Goal: Task Accomplishment & Management: Complete application form

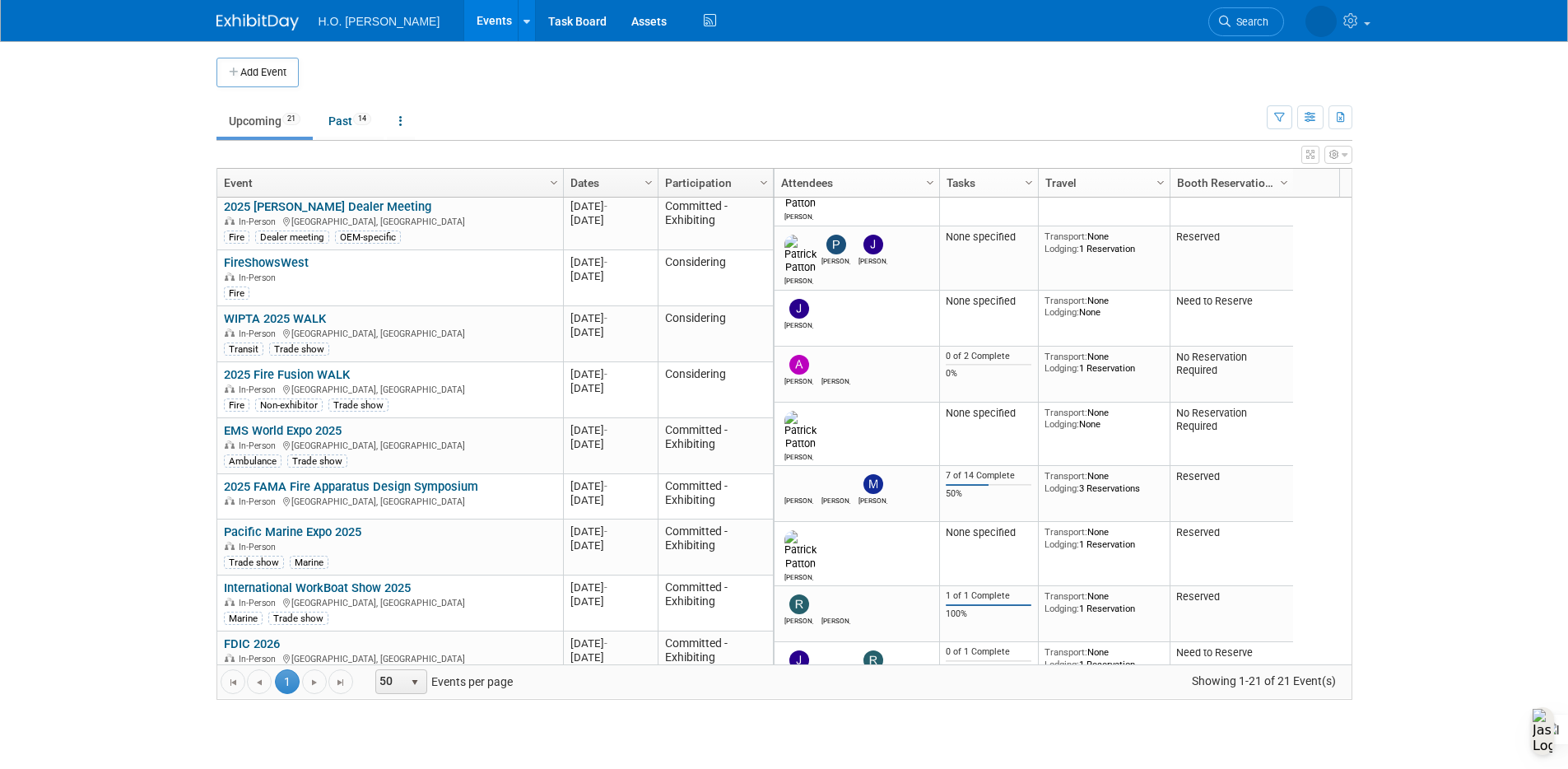
scroll to position [494, 0]
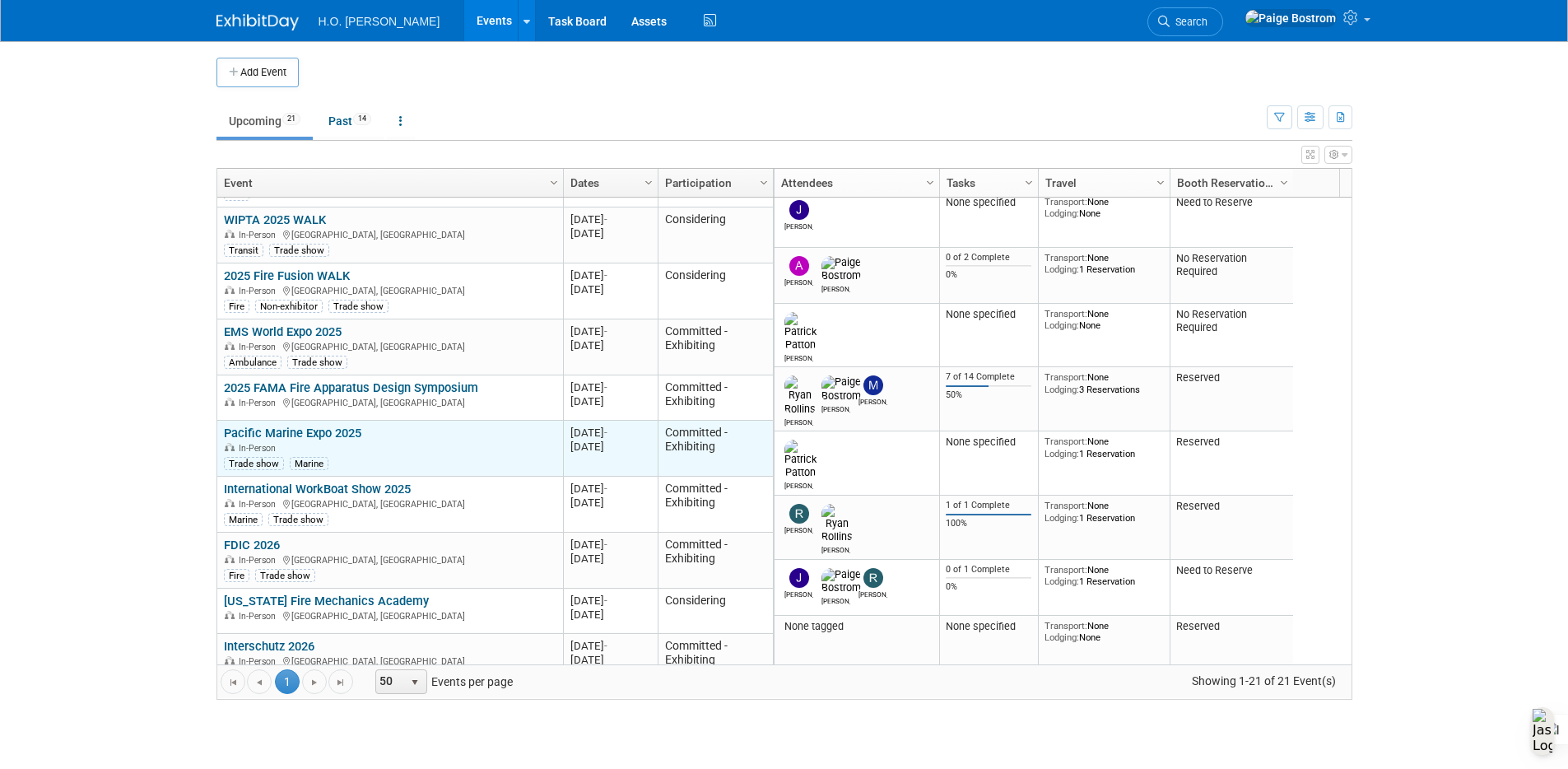
click at [318, 432] on link "Pacific Marine Expo 2025" at bounding box center [293, 434] width 138 height 15
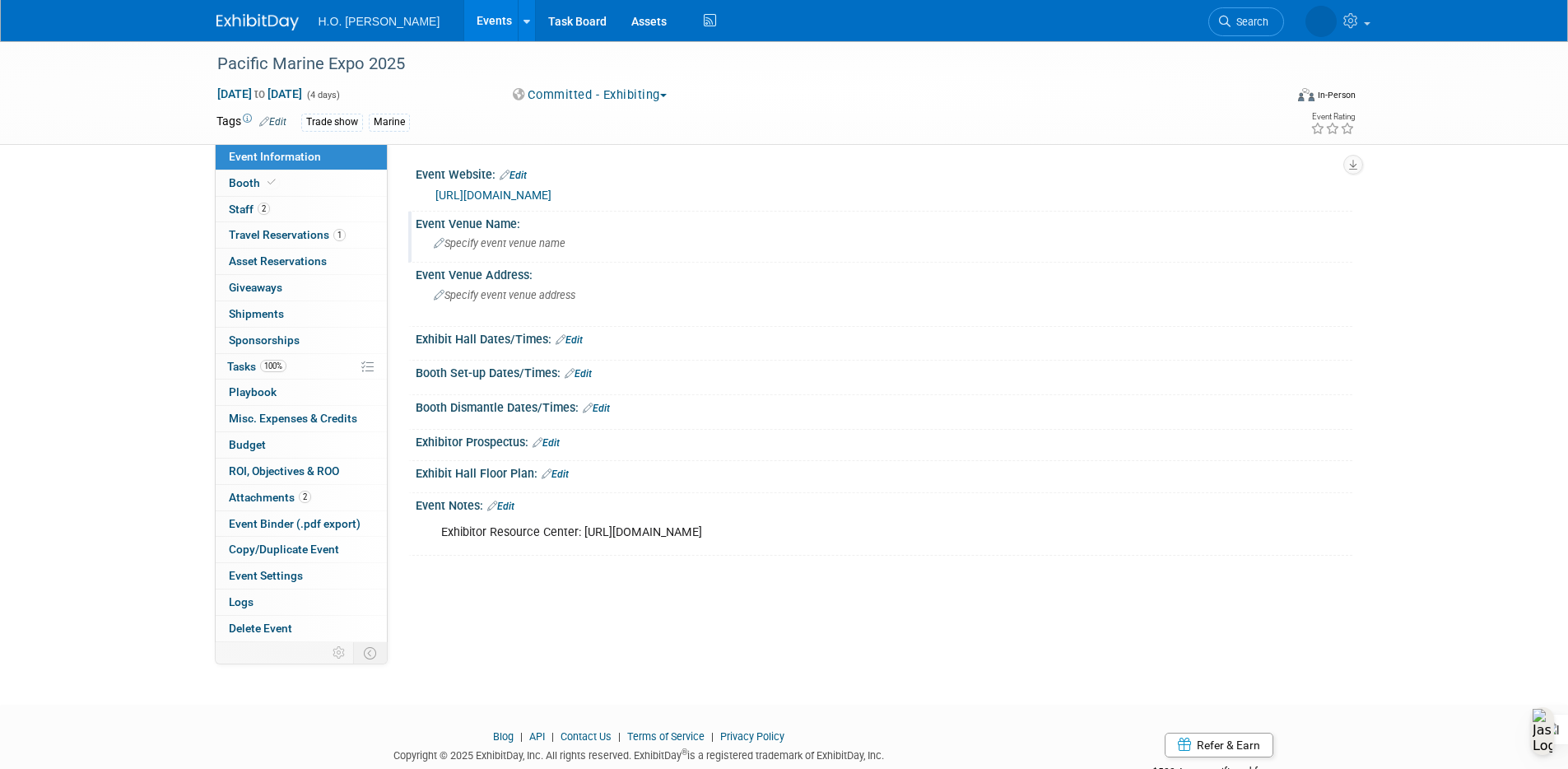
click at [542, 243] on span "Specify event venue name" at bounding box center [499, 243] width 132 height 13
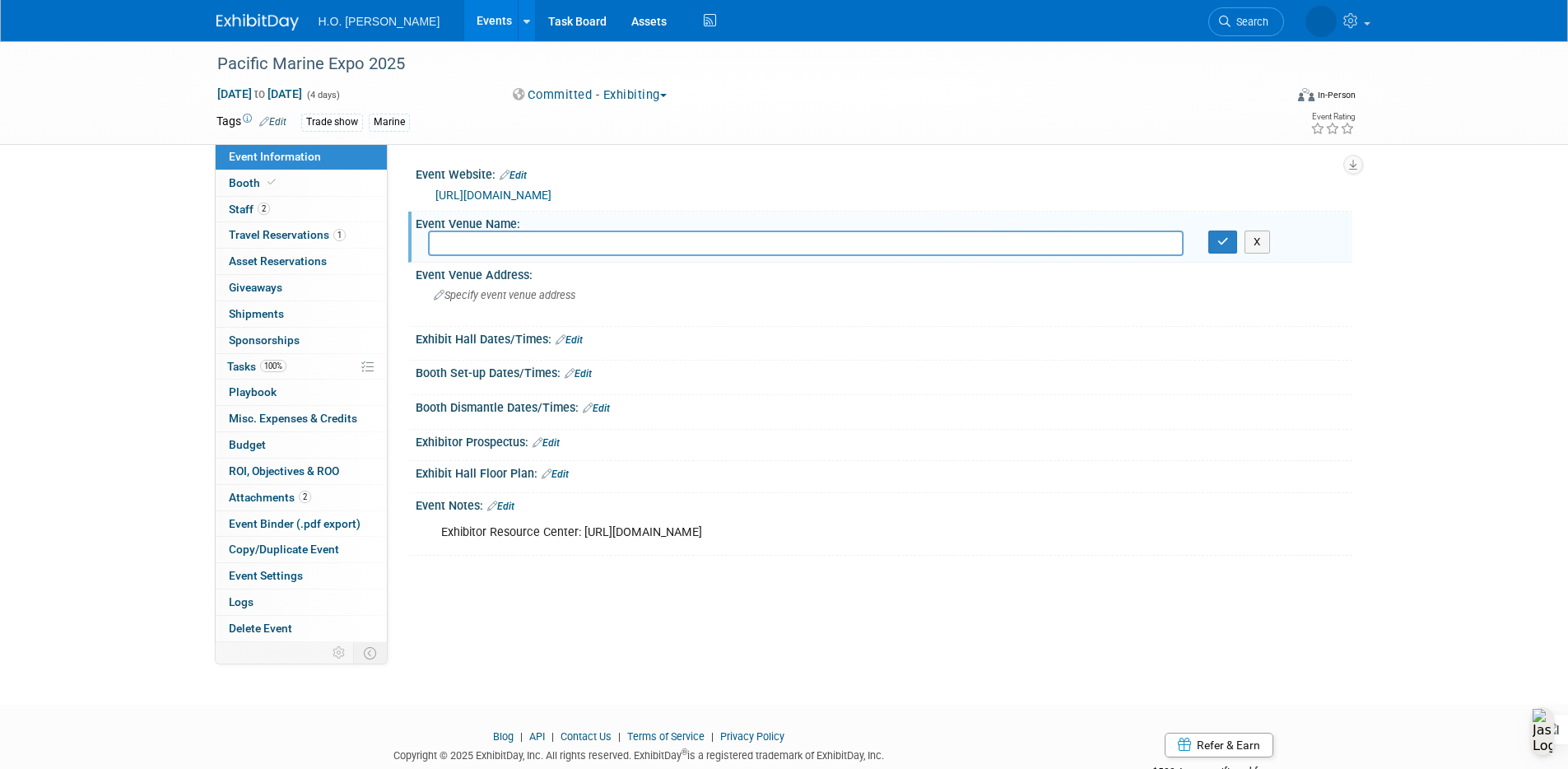
paste input "Lumen Event Center"
type input "Lumen Event Center"
click at [1218, 236] on icon "button" at bounding box center [1223, 242] width 12 height 11
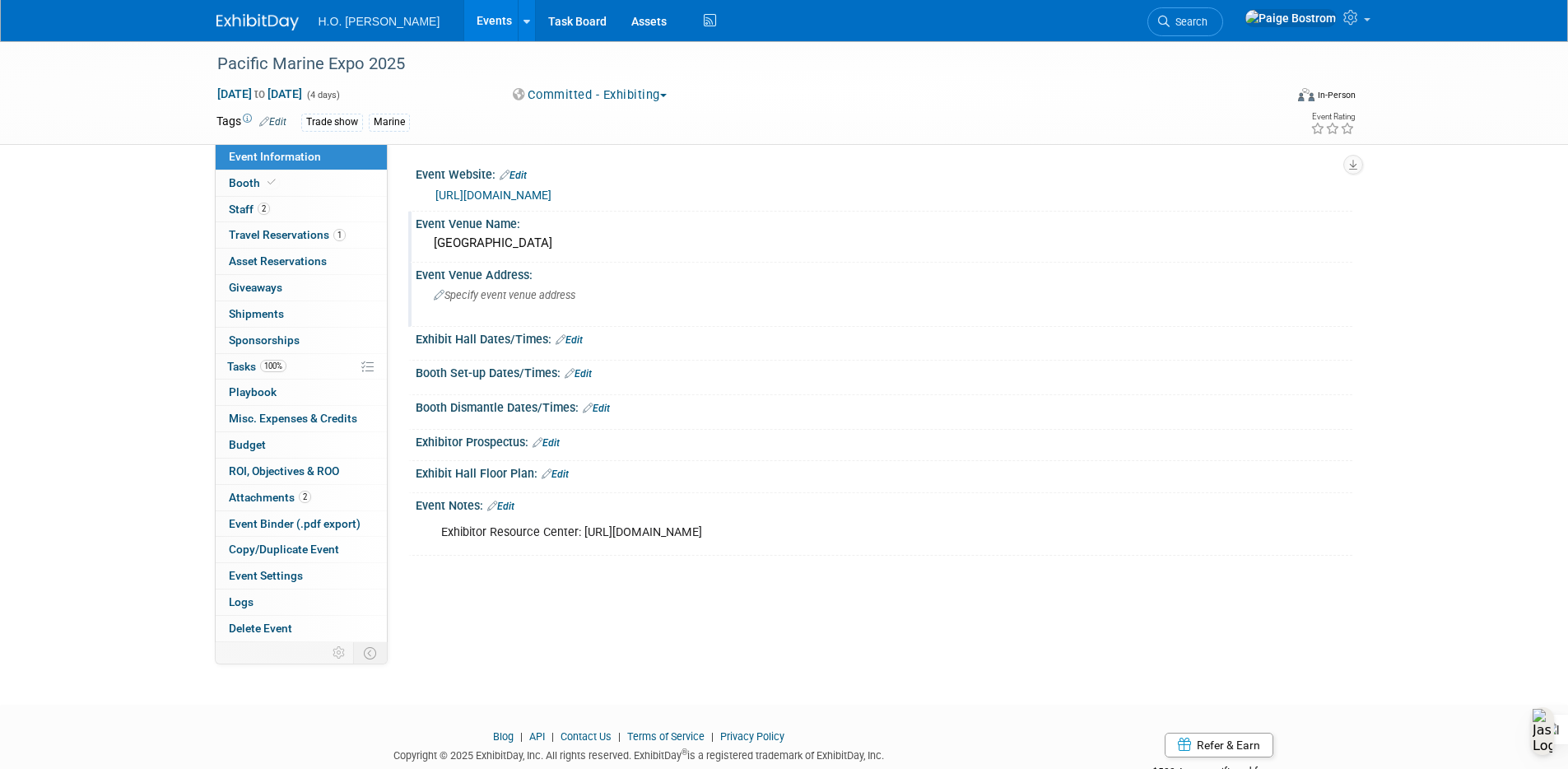
click at [460, 300] on span "Specify event venue address" at bounding box center [504, 295] width 142 height 13
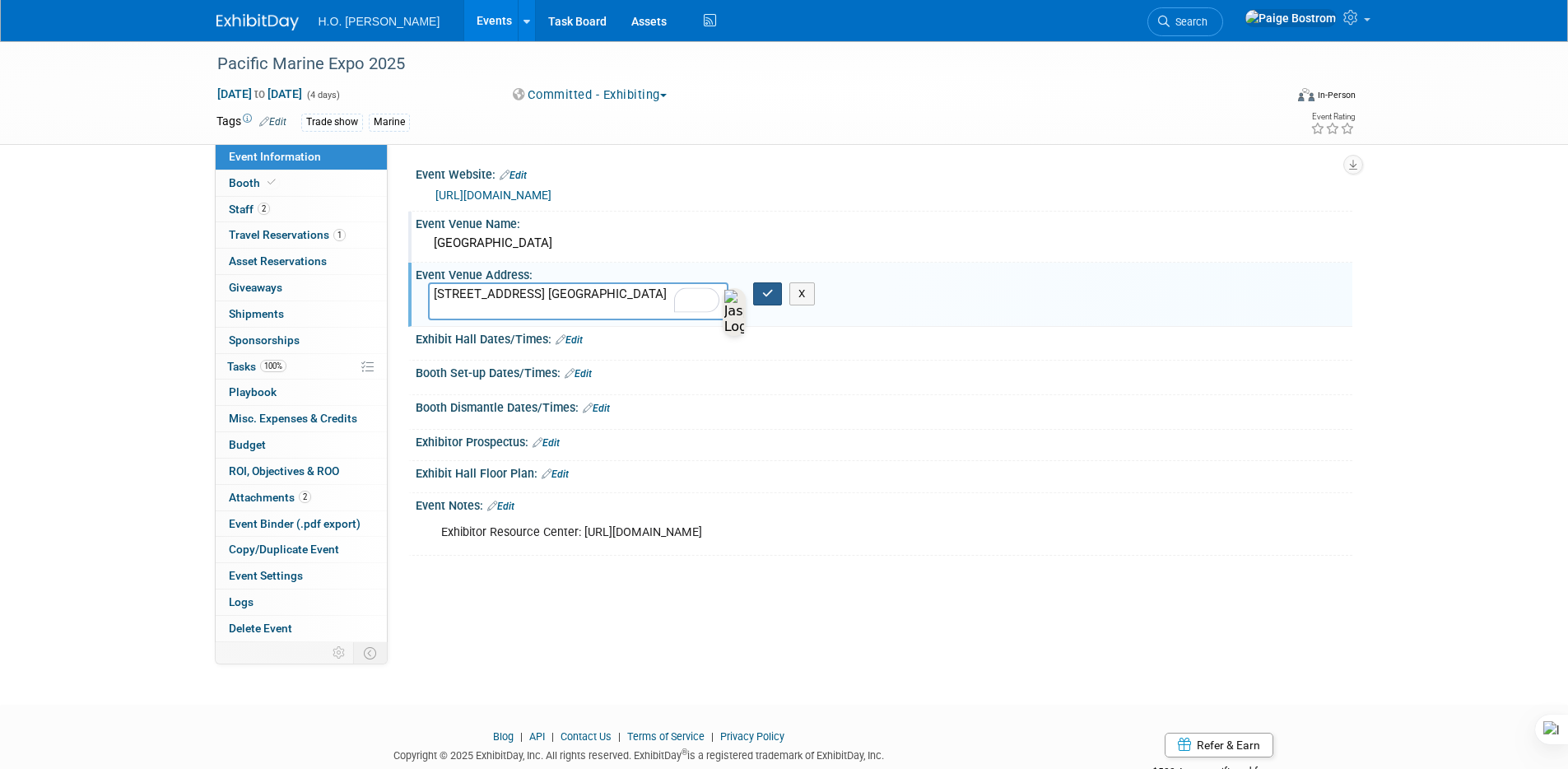
type textarea "800 Occidental Ave. South Seattle, WA 98134"
click at [773, 293] on button "button" at bounding box center [767, 294] width 29 height 23
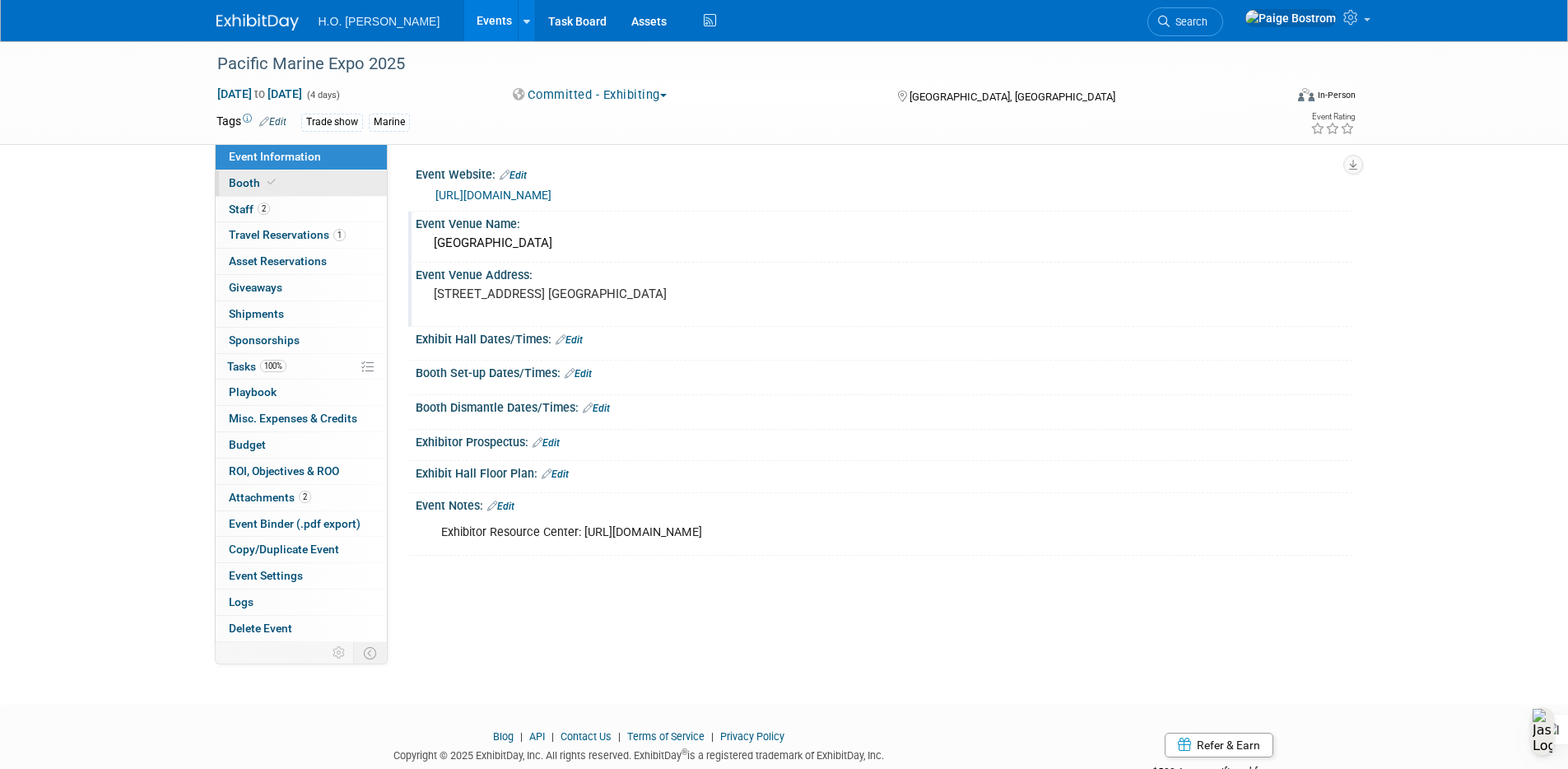
click at [282, 186] on link "Booth" at bounding box center [301, 183] width 171 height 25
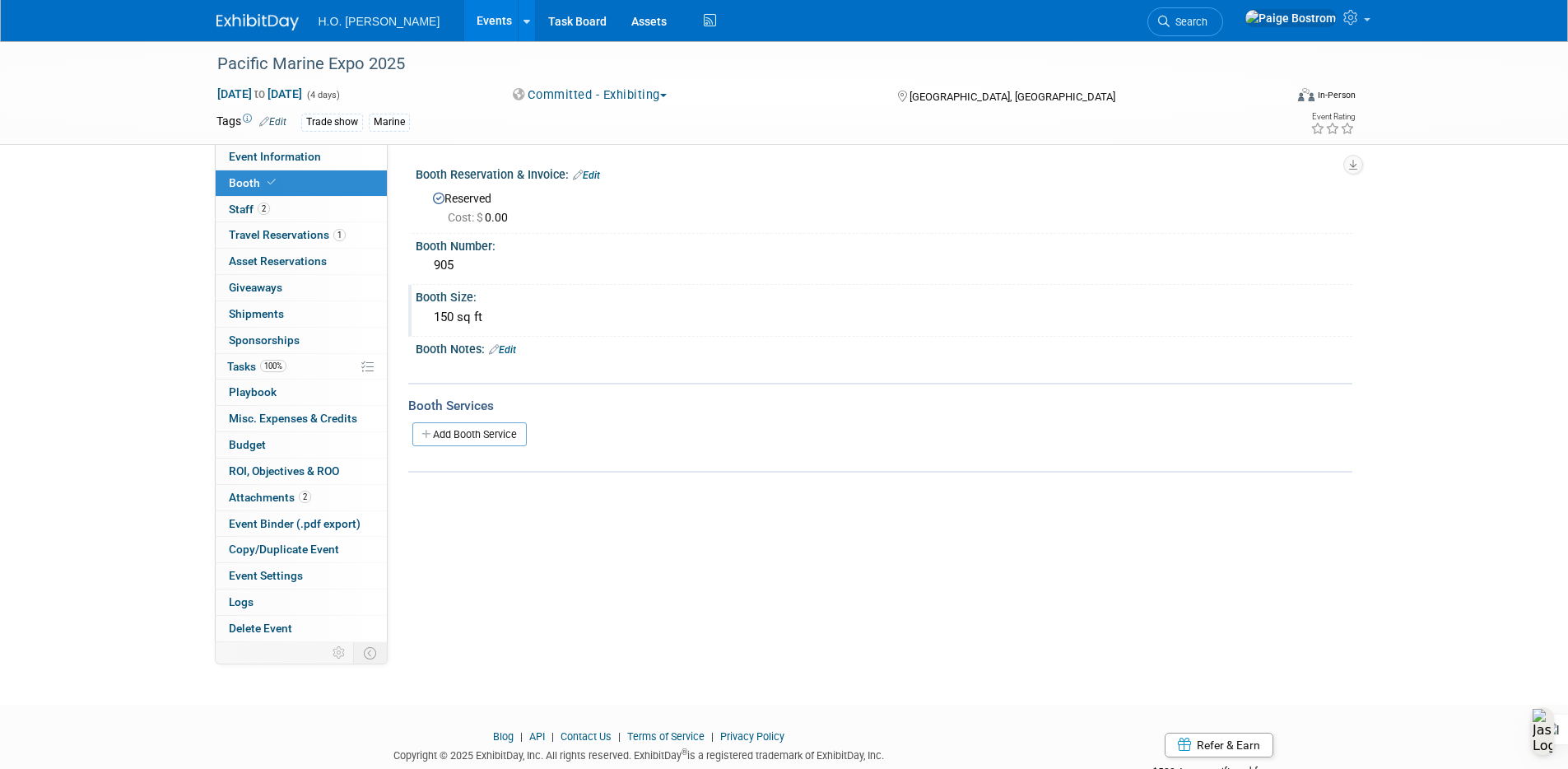
click at [453, 318] on div "150 sq ft" at bounding box center [884, 317] width 912 height 25
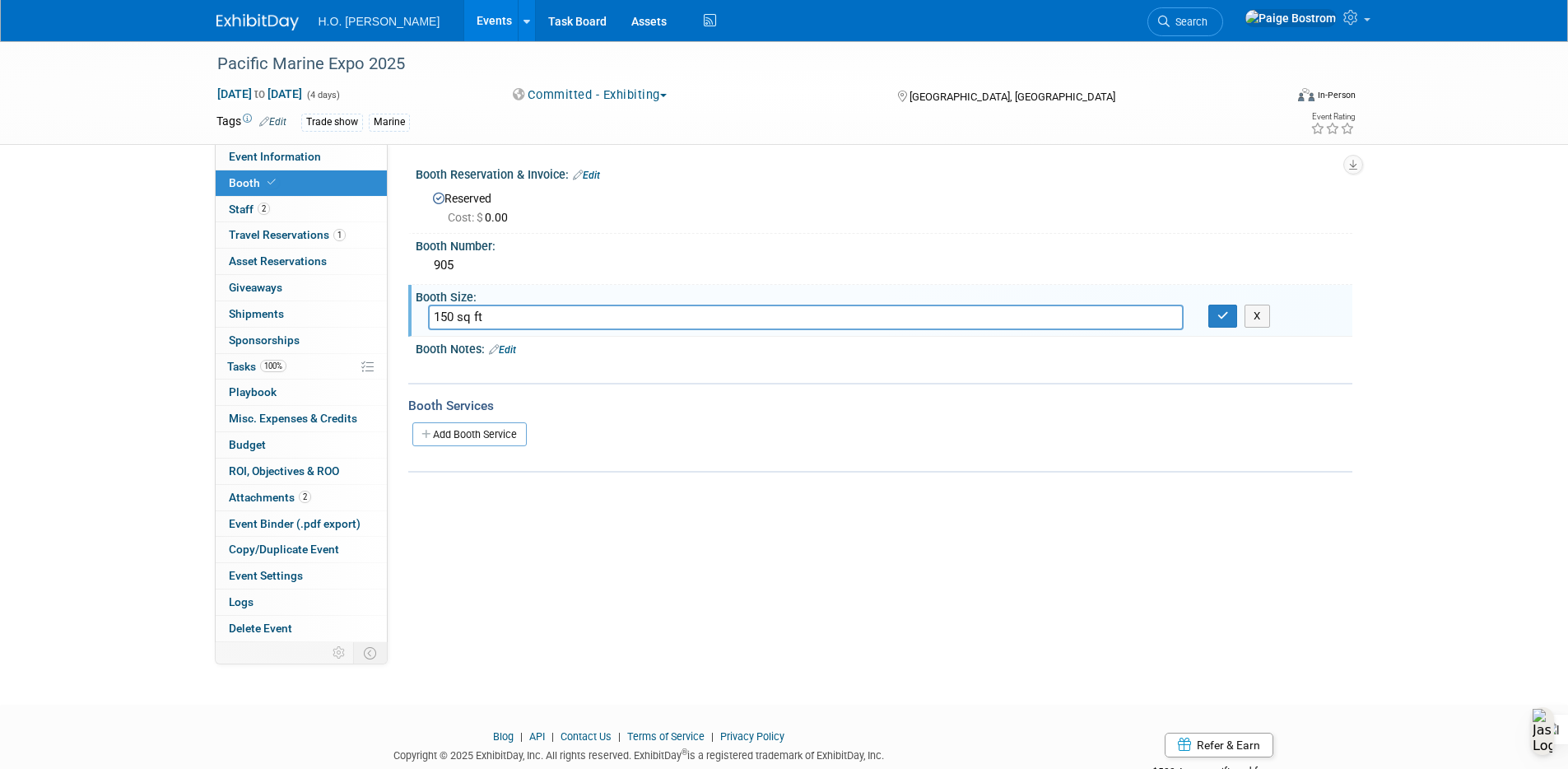
click at [434, 314] on input "150 sq ft" at bounding box center [805, 317] width 755 height 25
type input "10x15 = 150 sq ft"
click at [1229, 320] on button "button" at bounding box center [1223, 315] width 29 height 23
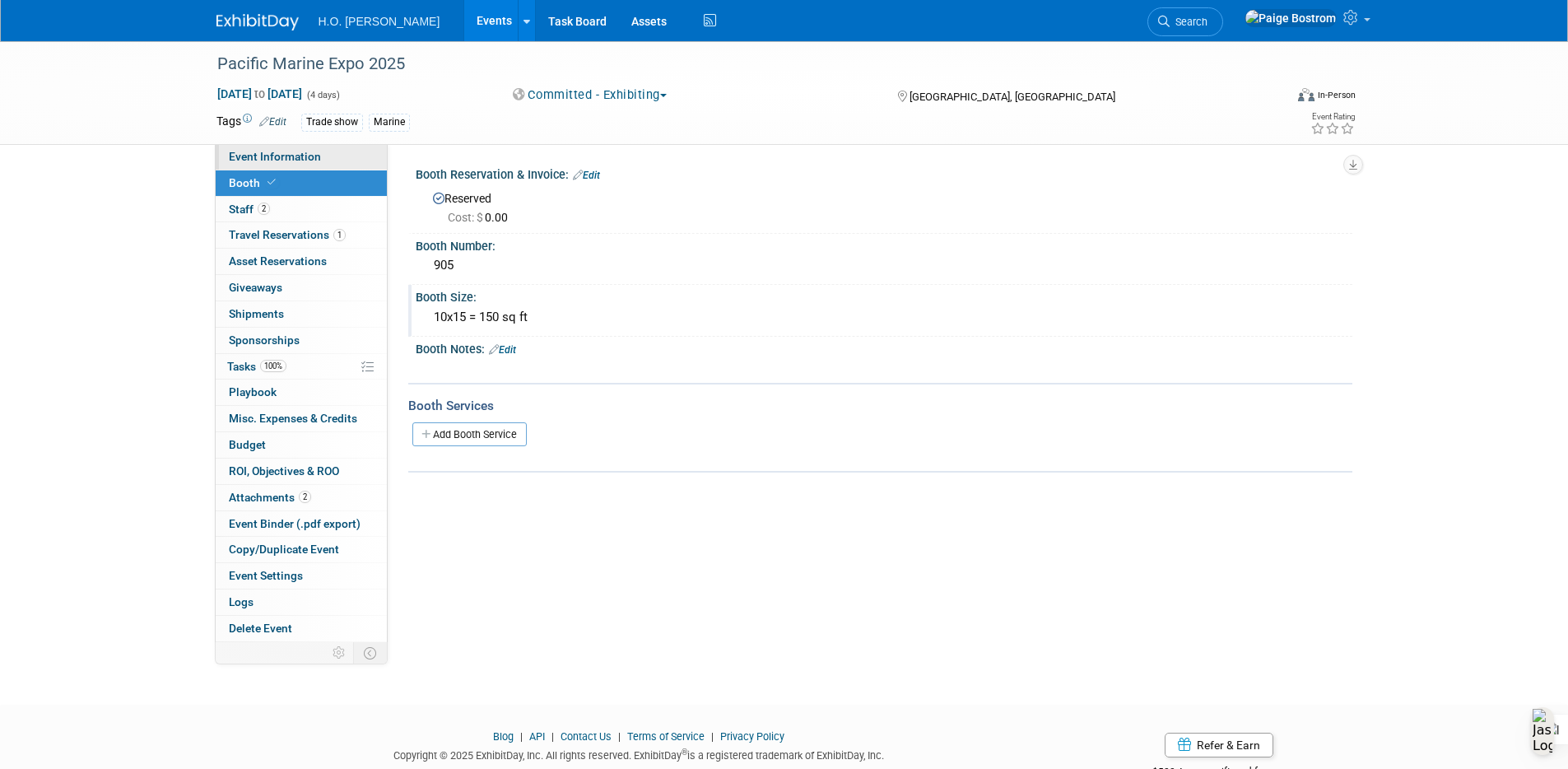
click at [292, 156] on span "Event Information" at bounding box center [275, 157] width 92 height 13
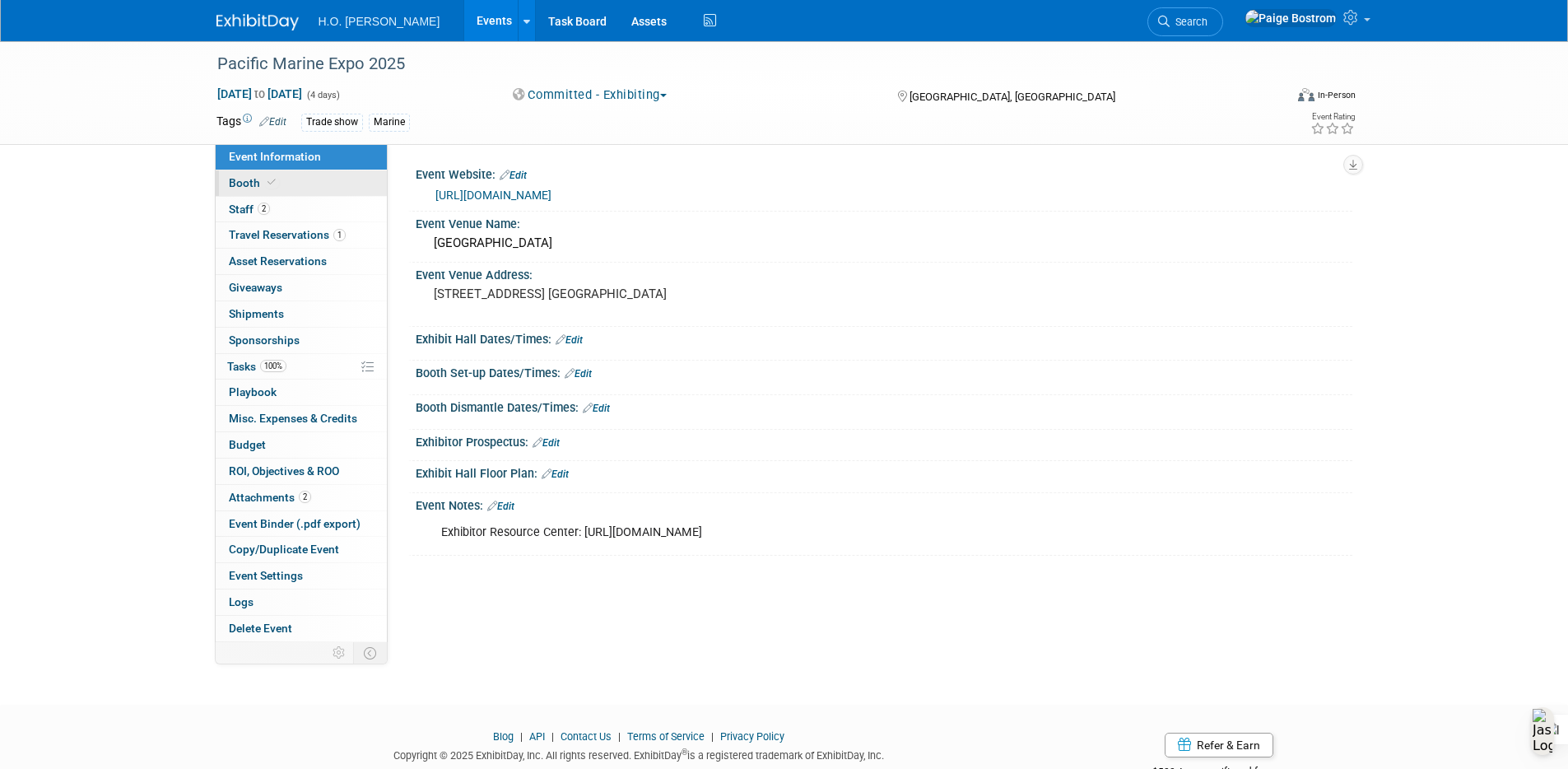
click at [303, 183] on link "Booth" at bounding box center [301, 183] width 171 height 25
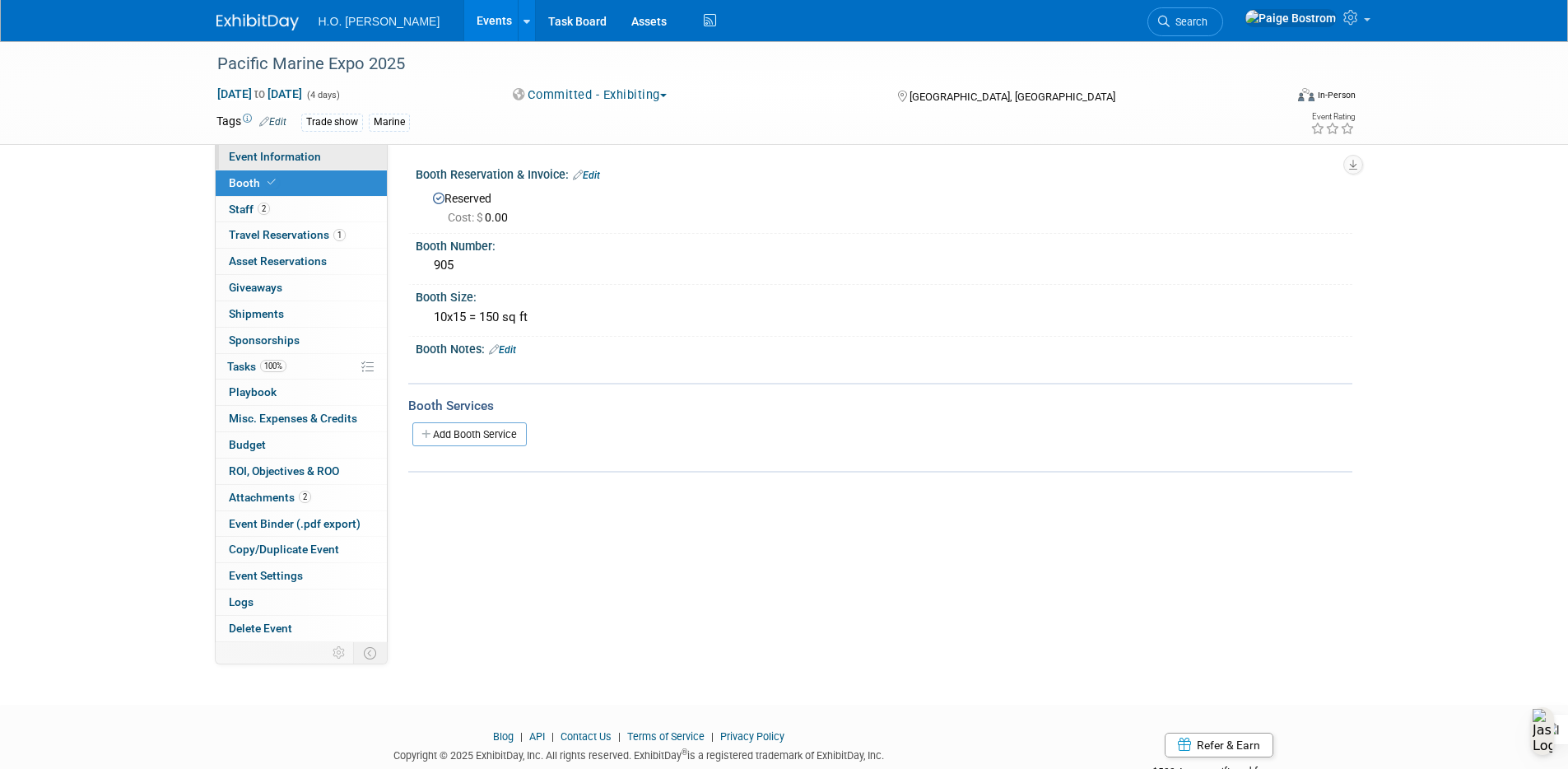
click at [324, 157] on link "Event Information" at bounding box center [301, 157] width 171 height 25
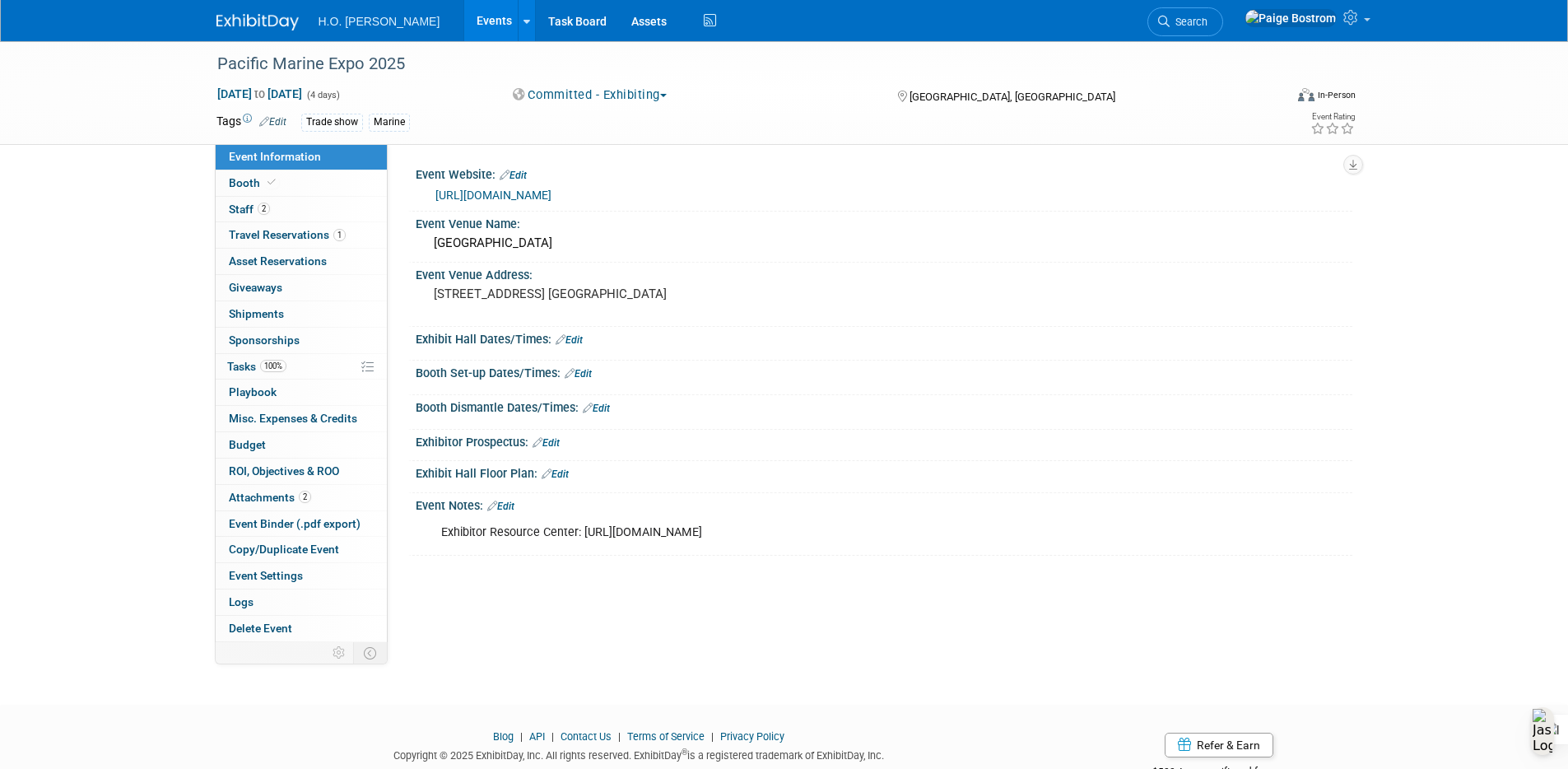
click at [571, 338] on link "Edit" at bounding box center [569, 340] width 27 height 12
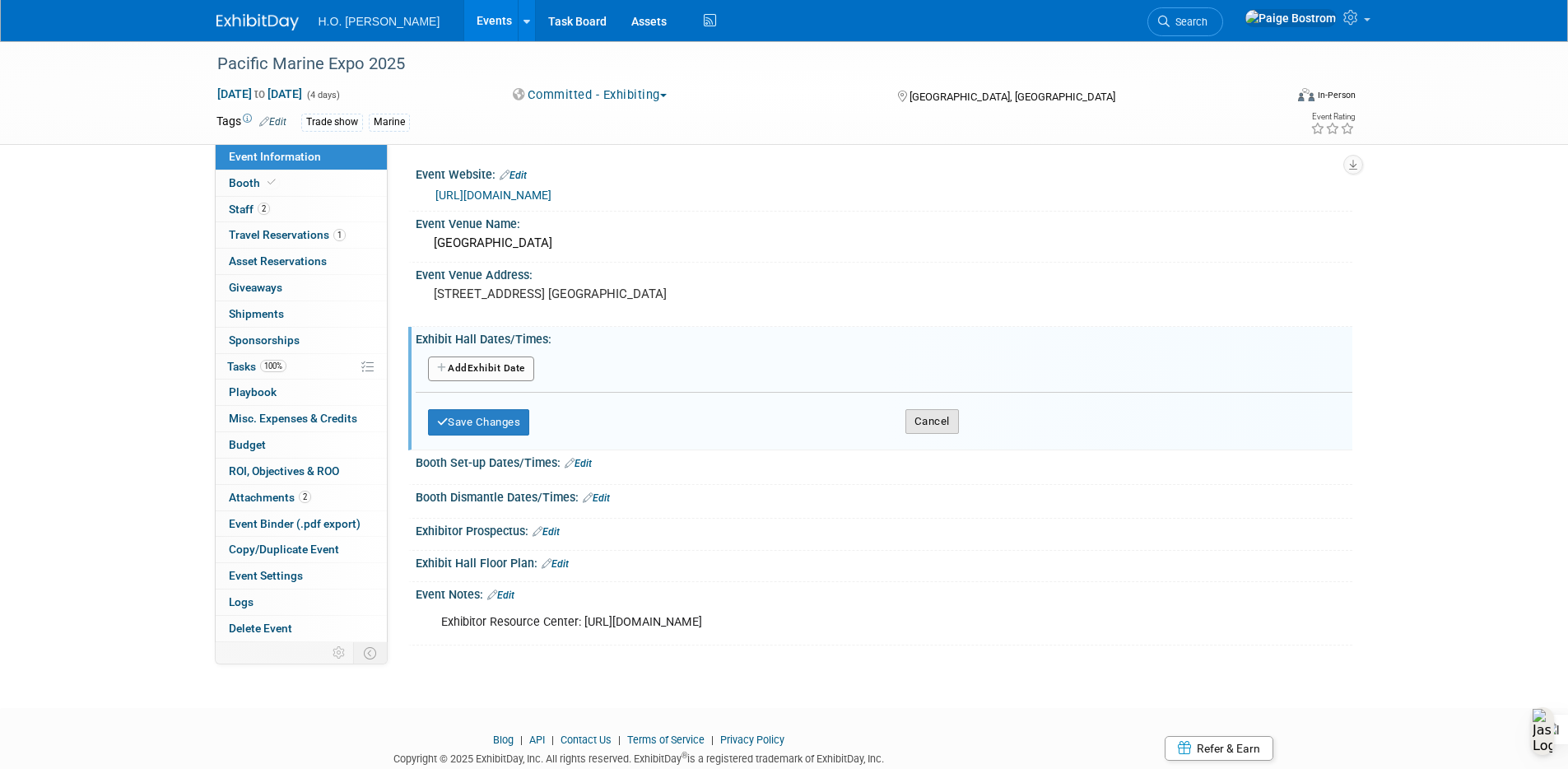
click at [915, 419] on button "Cancel" at bounding box center [932, 421] width 54 height 24
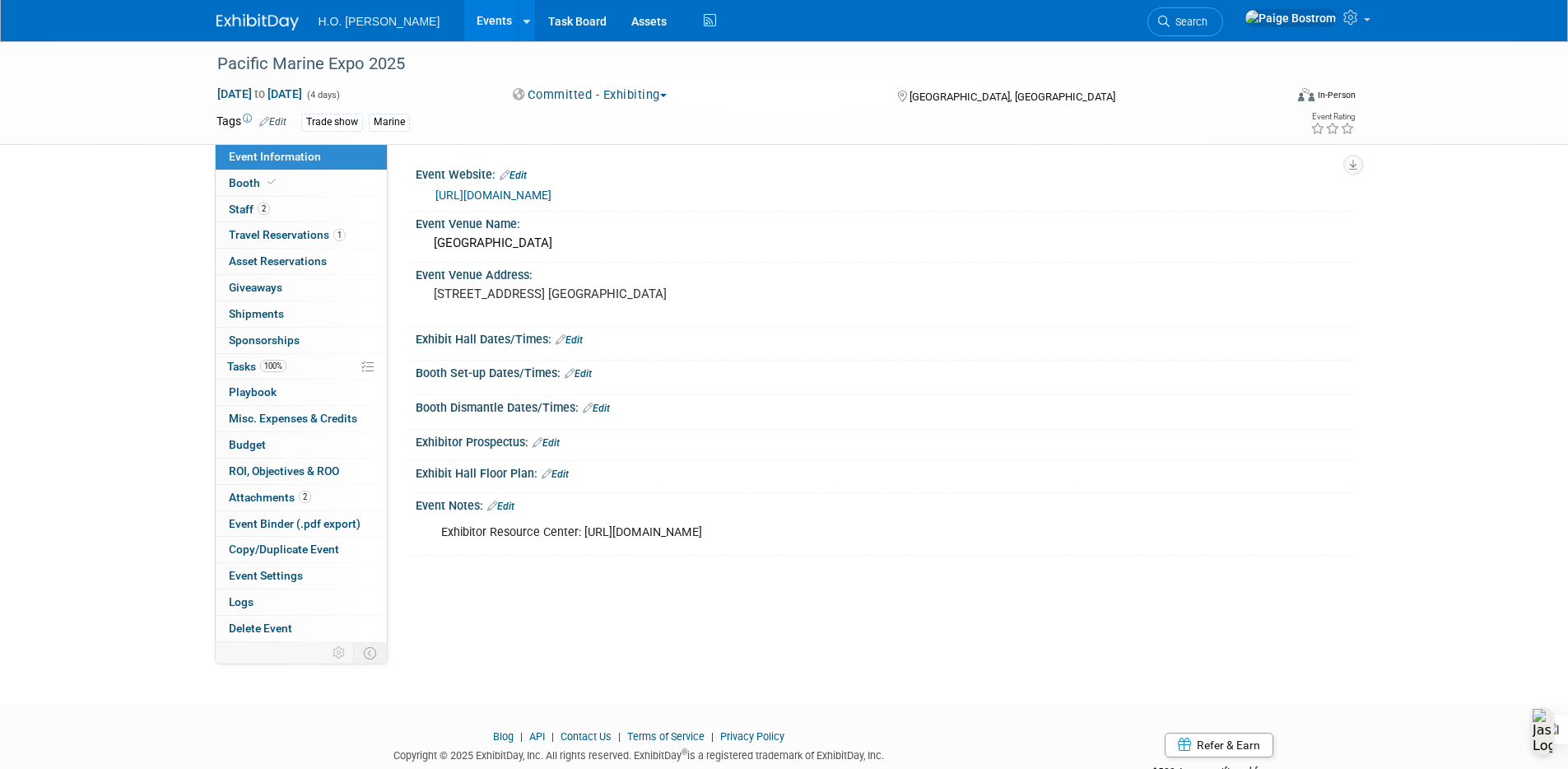
click at [592, 372] on link "Edit" at bounding box center [578, 374] width 27 height 12
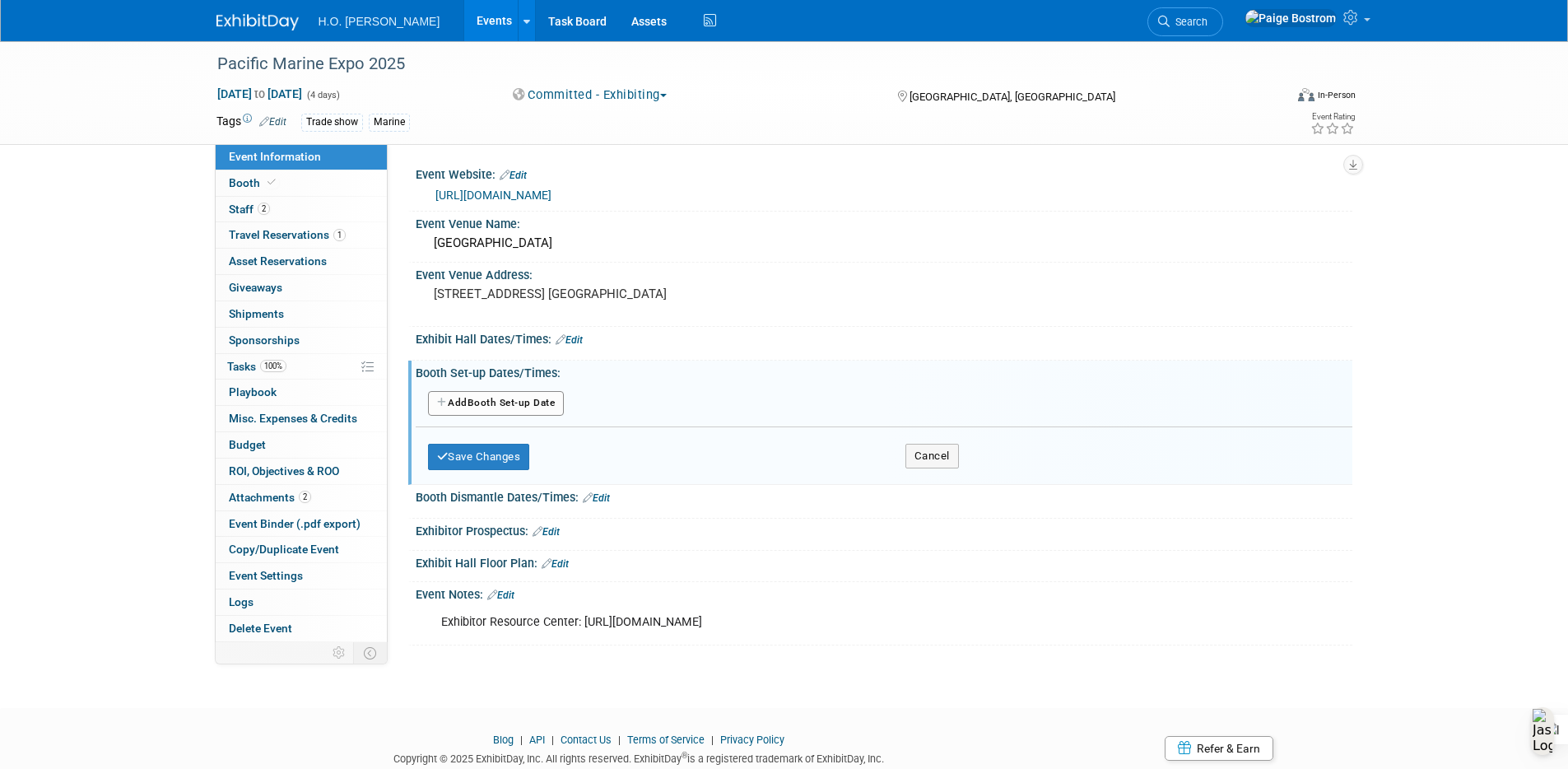
click at [548, 400] on button "Add Another Booth Set-up Date" at bounding box center [496, 403] width 137 height 24
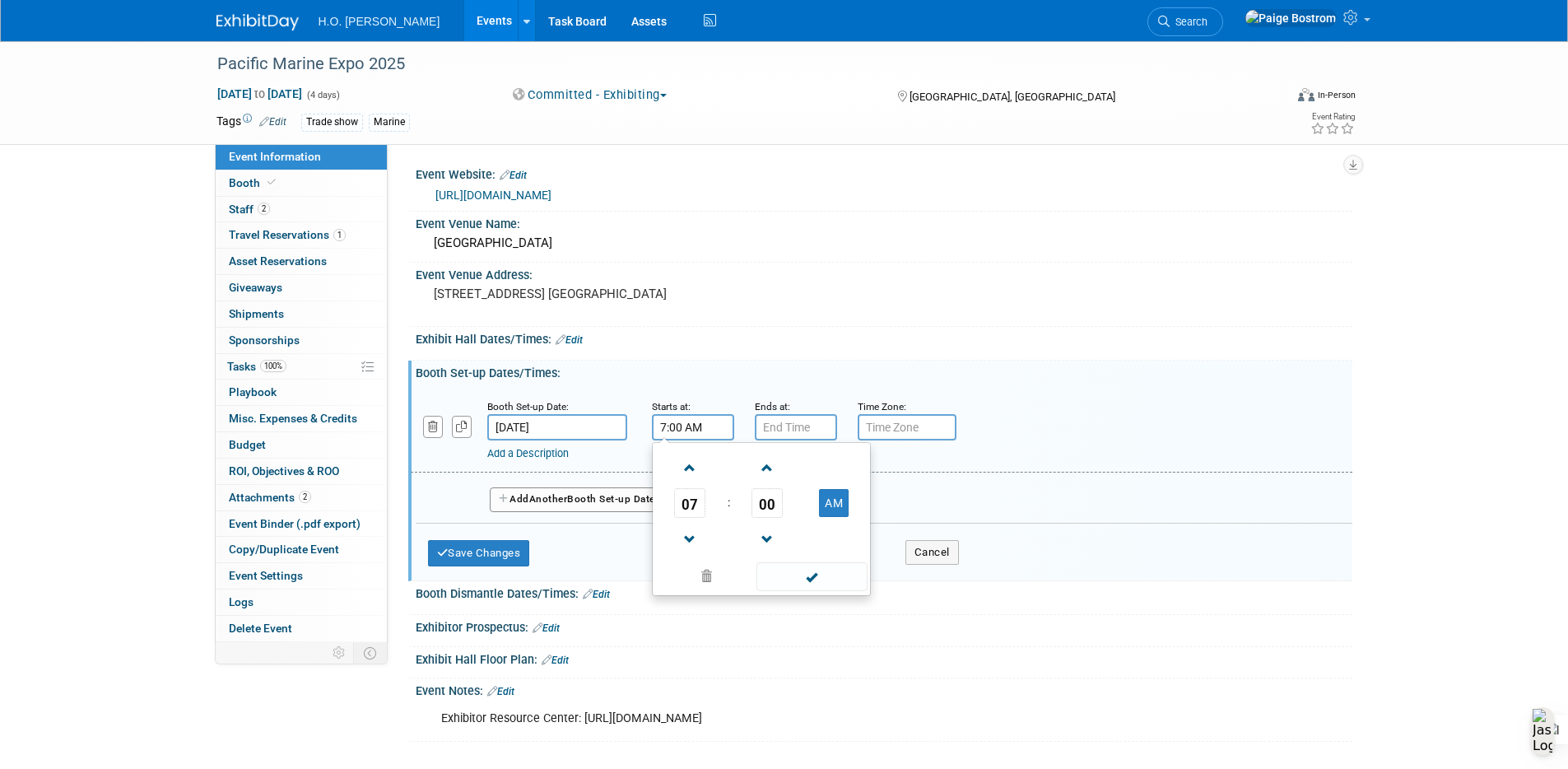
click at [678, 425] on input "7:00 AM" at bounding box center [693, 427] width 82 height 26
click at [694, 470] on span at bounding box center [690, 468] width 29 height 29
click at [694, 470] on span at bounding box center [690, 468] width 29 height 29
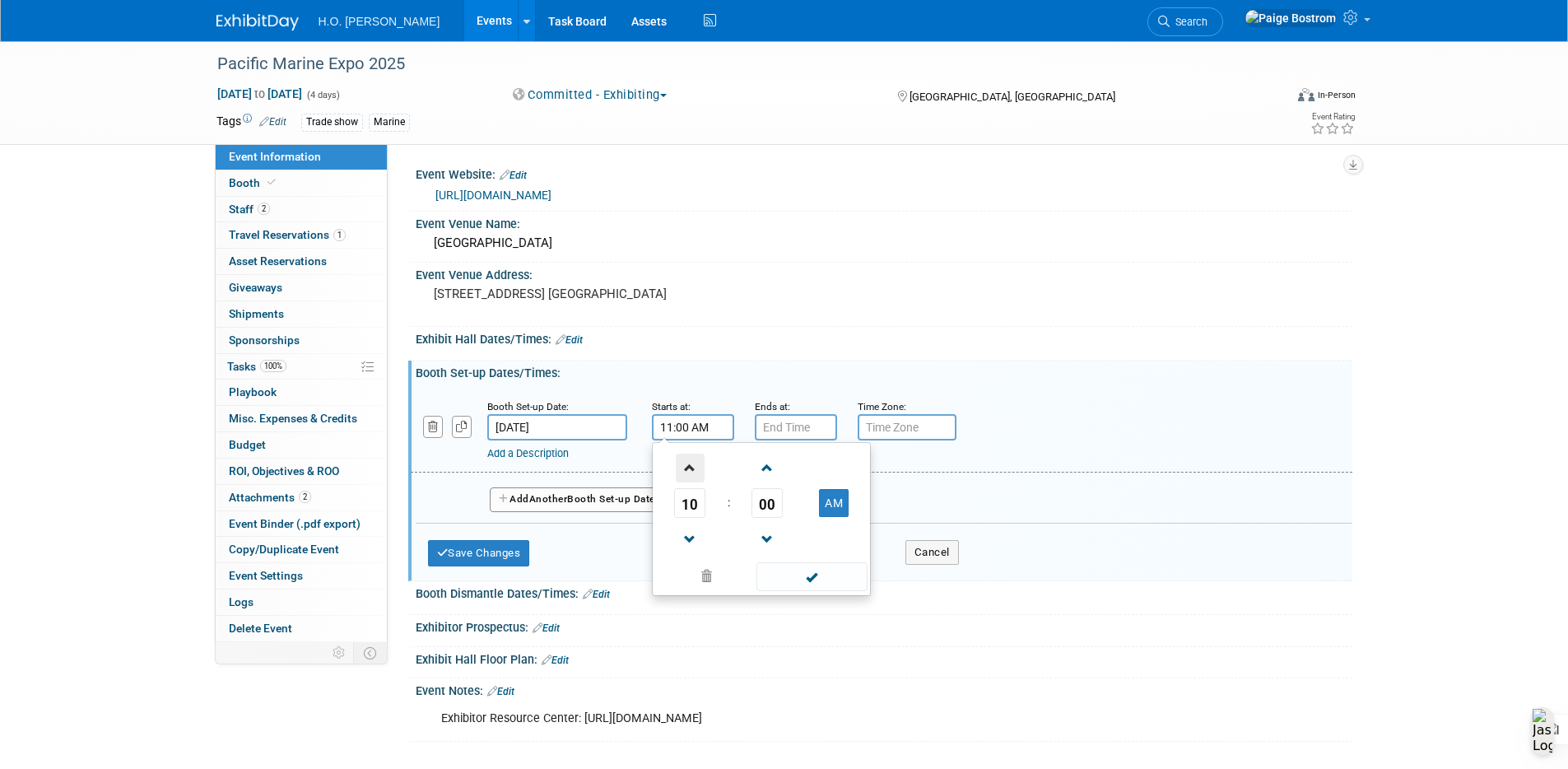
click at [694, 470] on span at bounding box center [690, 468] width 29 height 29
type input "12:00 PM"
click at [819, 591] on td at bounding box center [810, 576] width 112 height 32
click at [822, 585] on span at bounding box center [812, 576] width 112 height 29
click at [807, 440] on div "Add a Description Description:" at bounding box center [839, 450] width 704 height 21
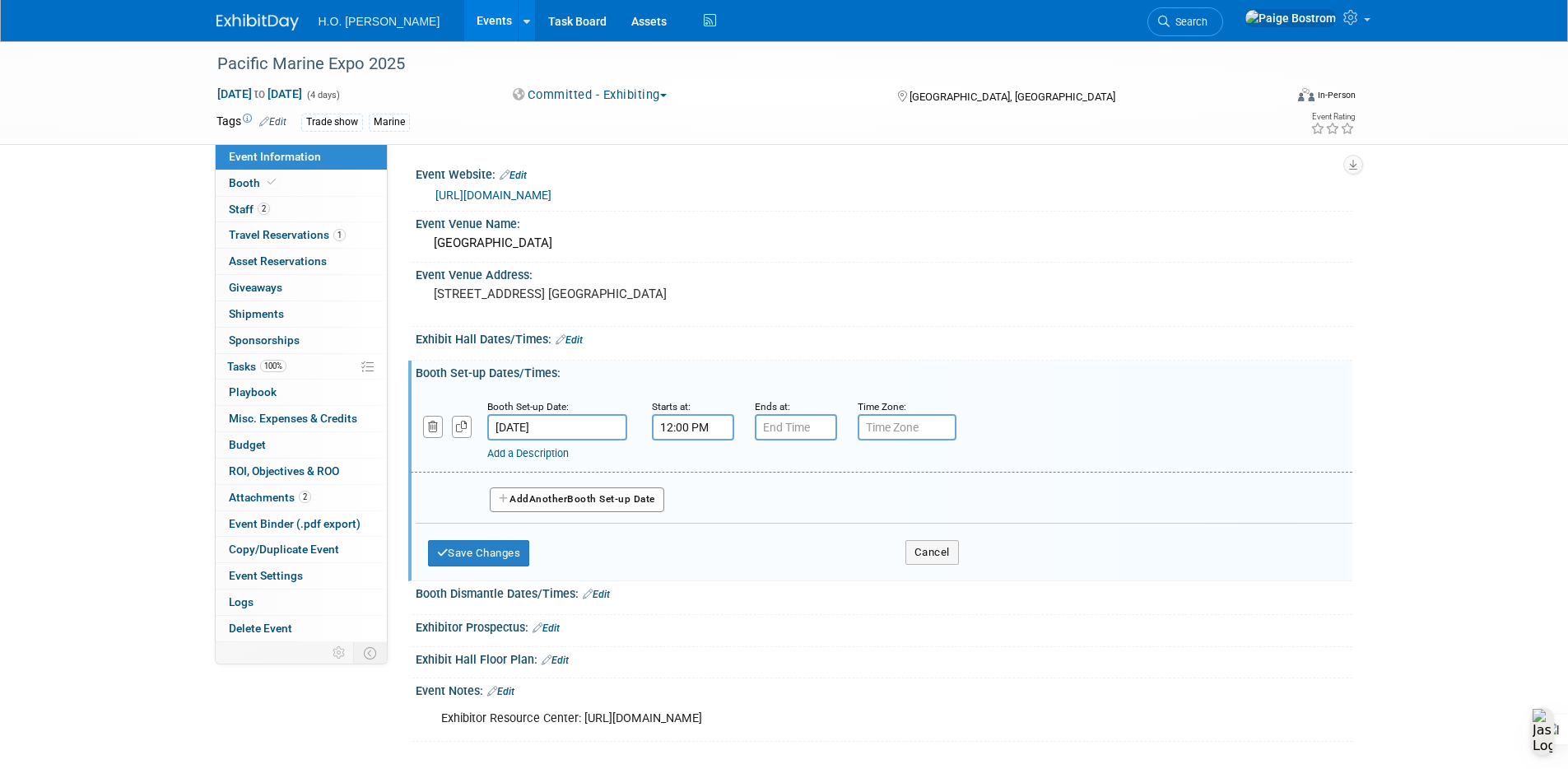
type input "7:00 PM"
click at [798, 432] on input "7:00 PM" at bounding box center [796, 427] width 82 height 26
click at [902, 574] on span at bounding box center [915, 576] width 112 height 29
click at [934, 437] on input "text" at bounding box center [907, 427] width 99 height 26
type input "Pacific"
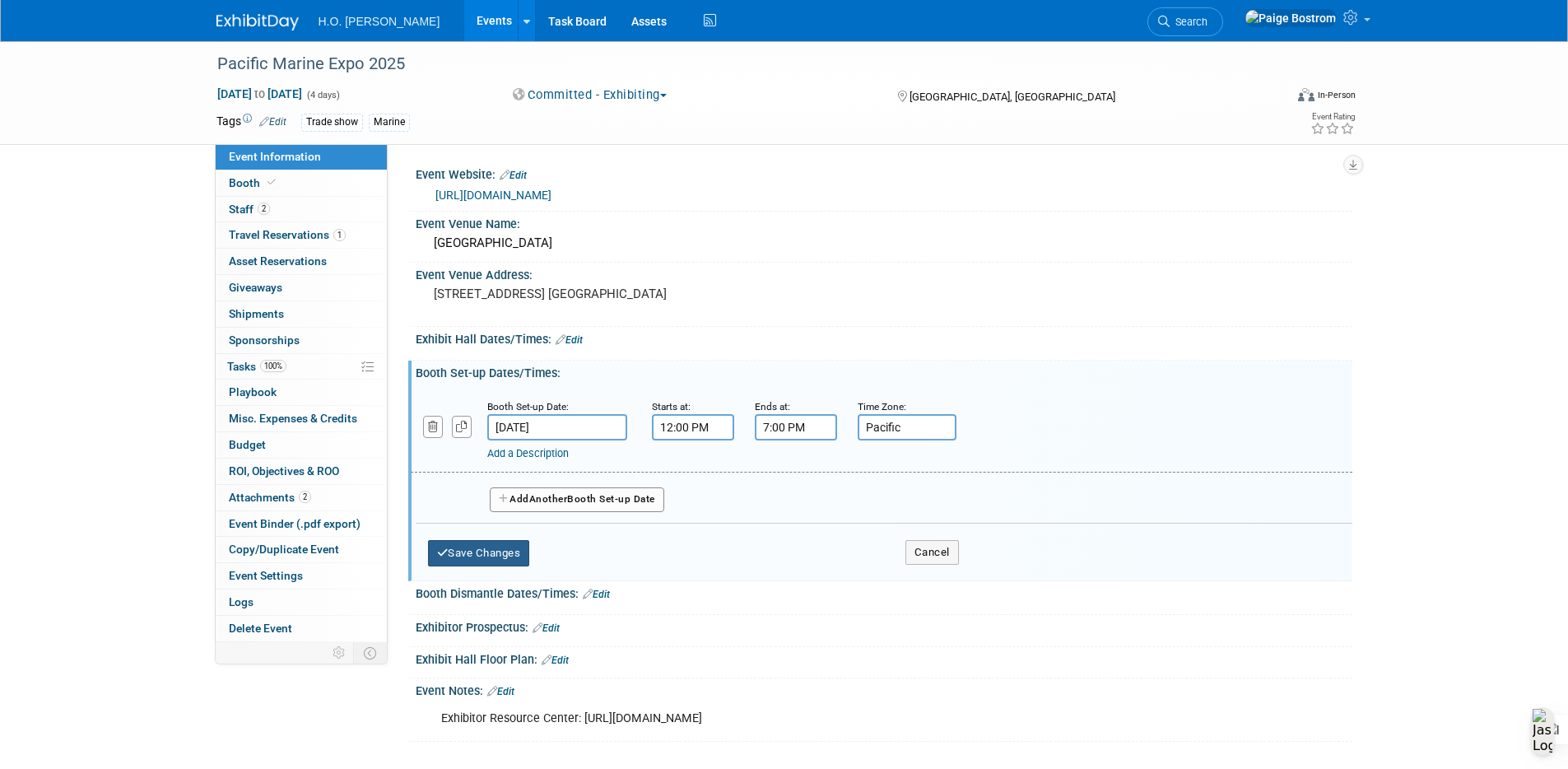
click at [469, 553] on button "Save Changes" at bounding box center [479, 553] width 102 height 26
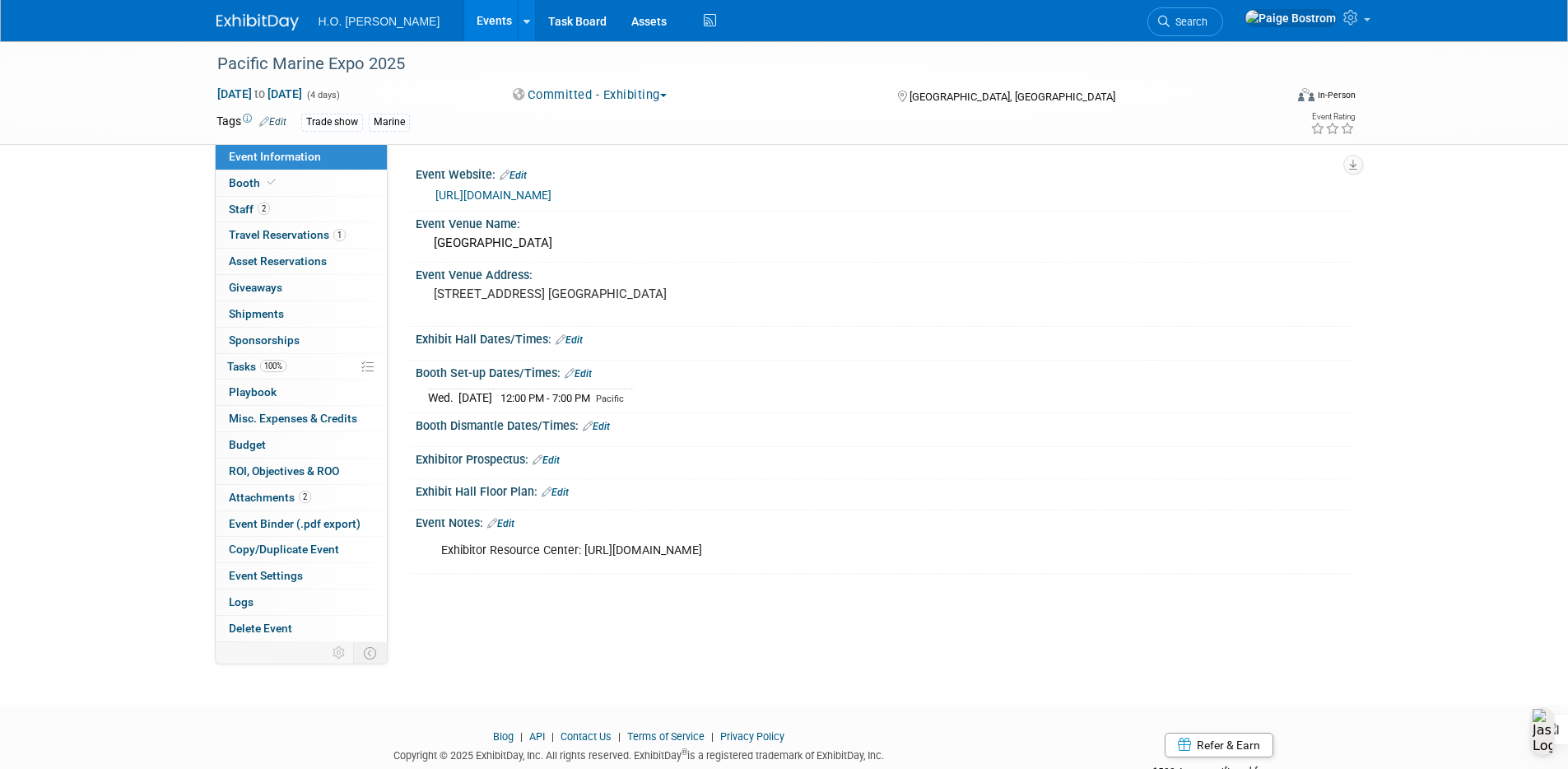
click at [566, 336] on link "Edit" at bounding box center [569, 340] width 27 height 12
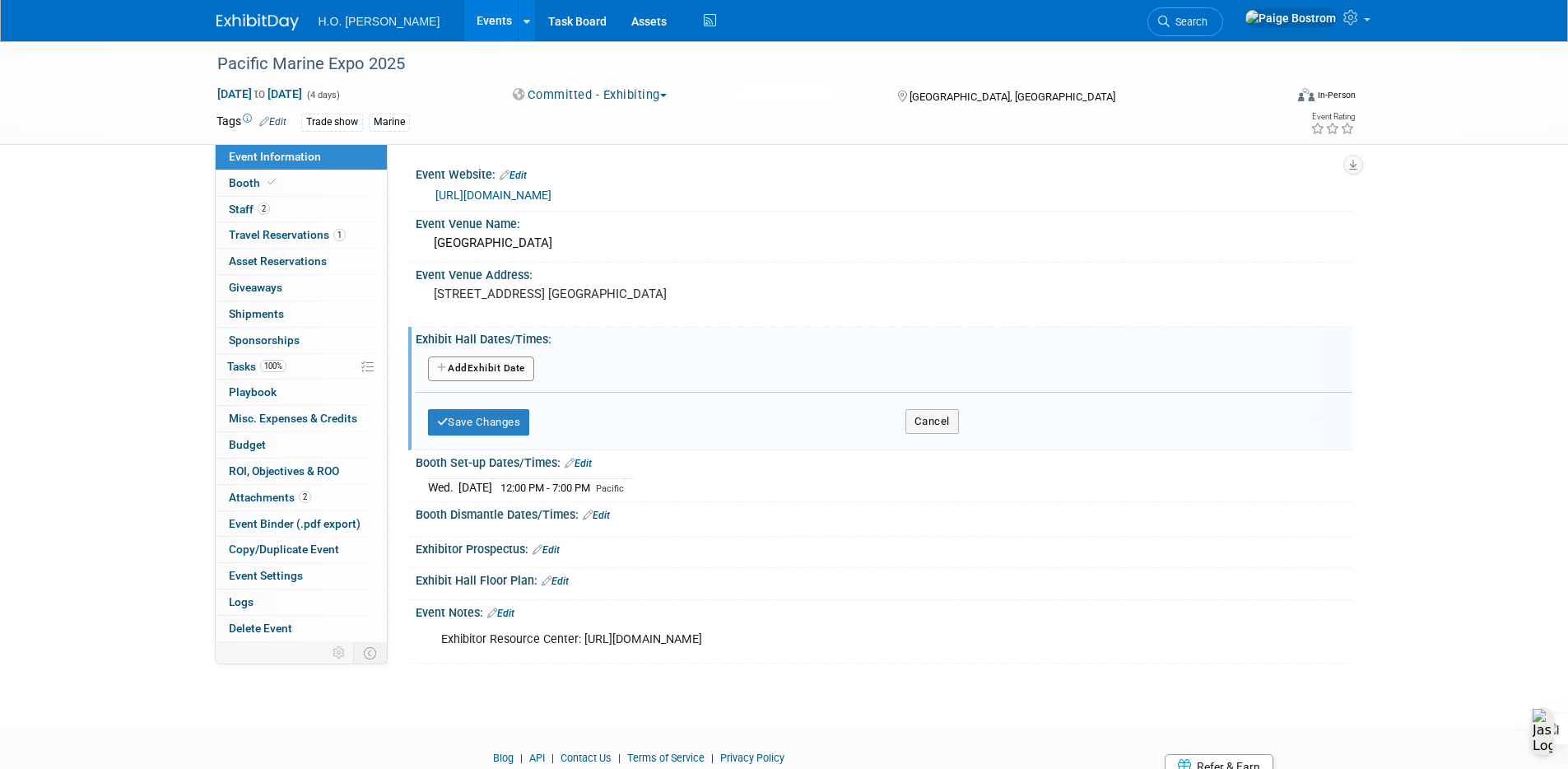
click at [484, 375] on button "Add Another Exhibit Date" at bounding box center [480, 368] width 106 height 24
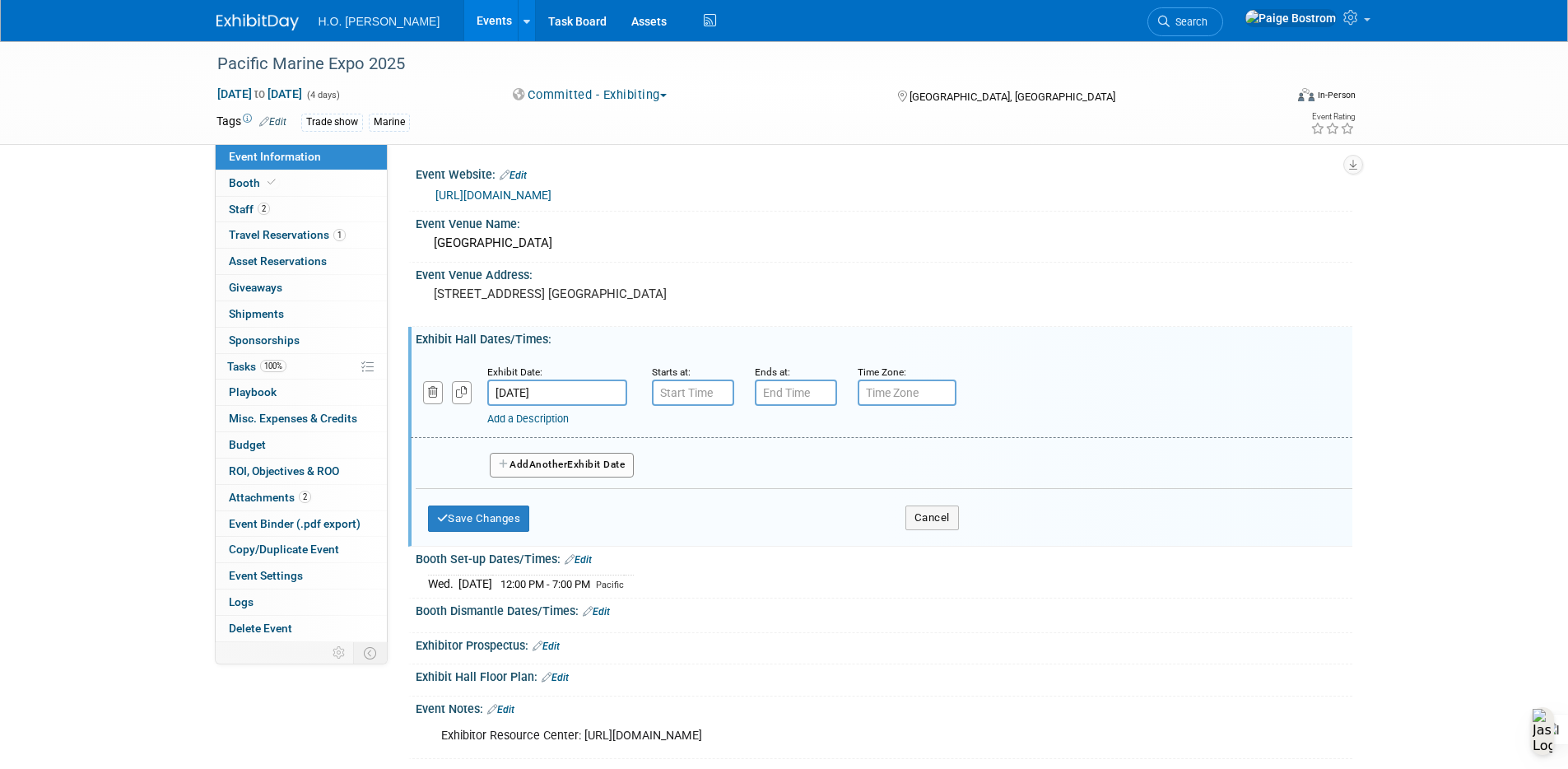
click at [579, 389] on input "[DATE]" at bounding box center [557, 392] width 140 height 26
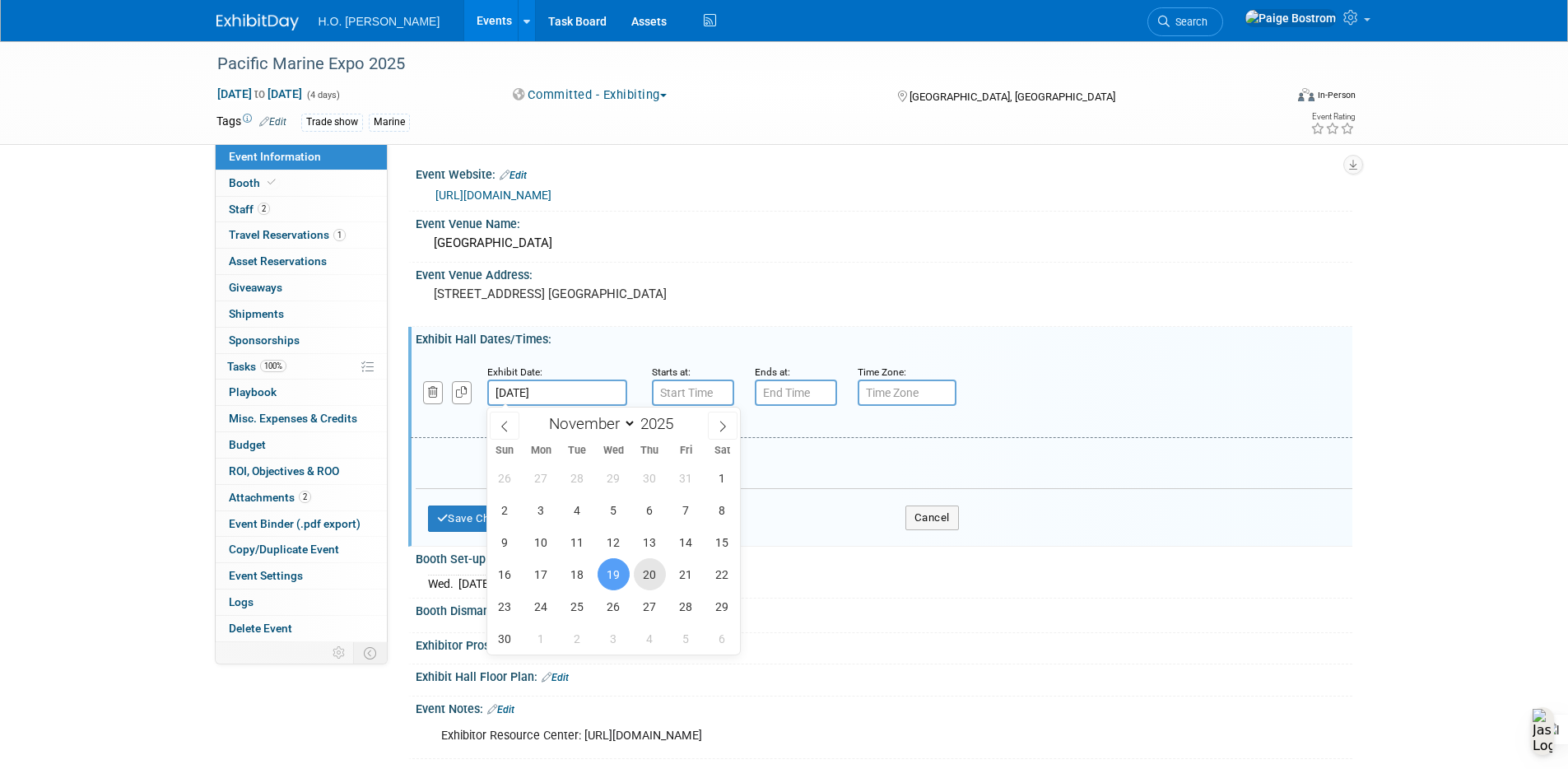
click at [646, 574] on span "20" at bounding box center [650, 574] width 32 height 32
type input "Nov 20, 2025"
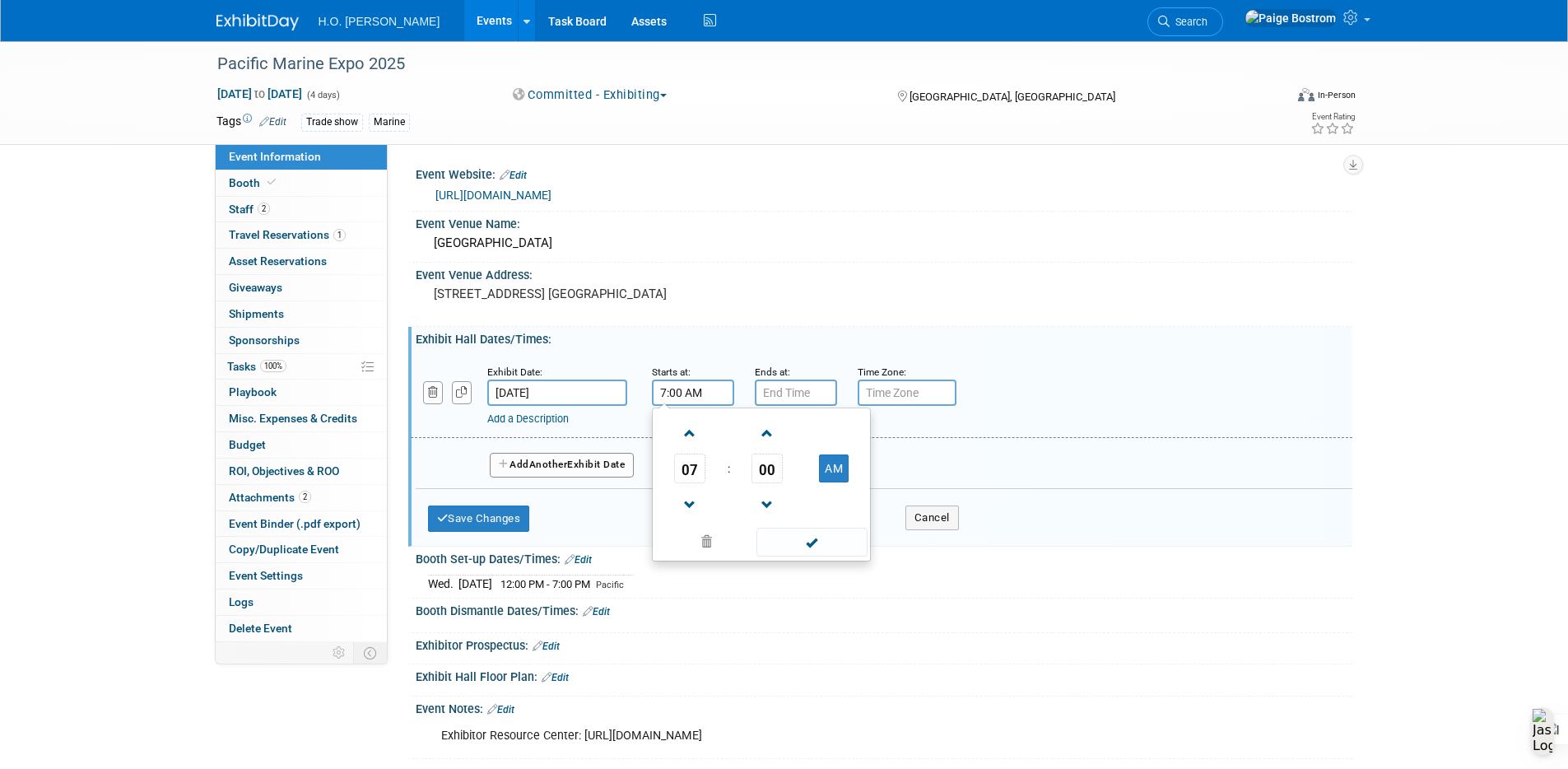
click at [709, 394] on input "7:00 AM" at bounding box center [693, 392] width 82 height 26
click at [705, 428] on td at bounding box center [689, 433] width 68 height 42
click at [689, 430] on span at bounding box center [690, 434] width 29 height 29
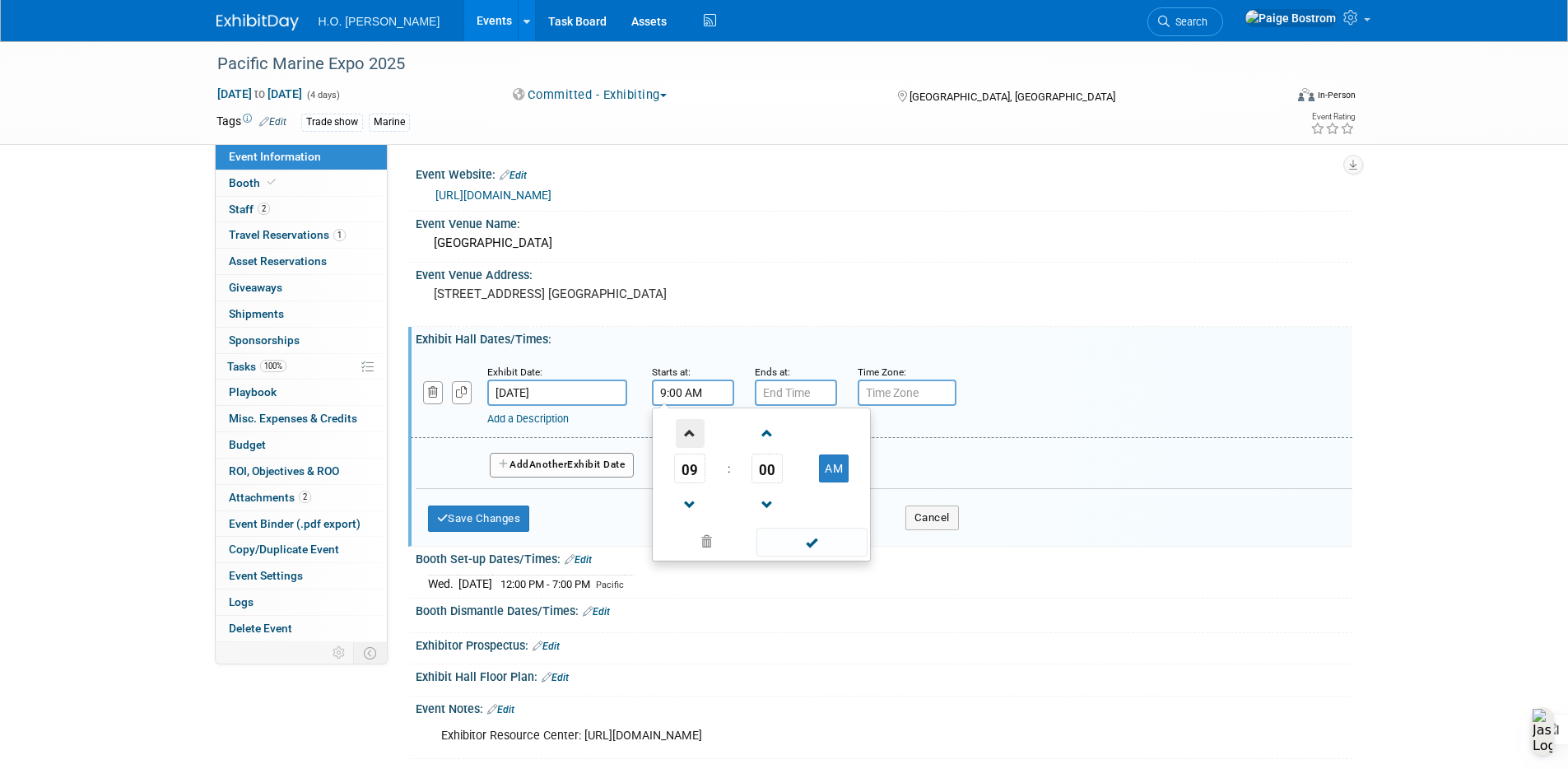
type input "10:00 AM"
click at [776, 548] on span at bounding box center [812, 542] width 112 height 29
click at [786, 403] on input "7:00 PM" at bounding box center [796, 392] width 82 height 26
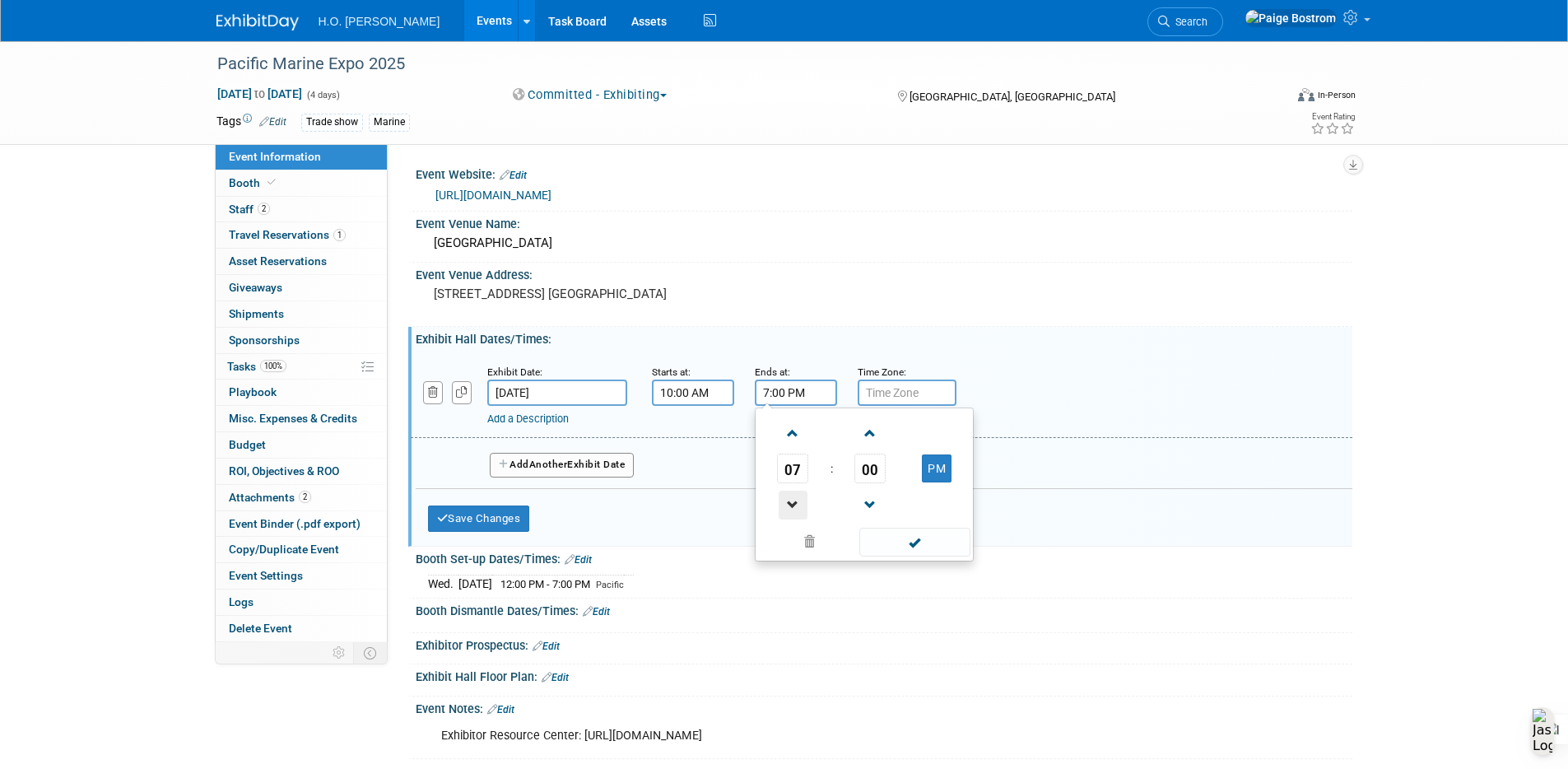
click at [790, 498] on span at bounding box center [793, 505] width 29 height 29
type input "5:00 PM"
click at [906, 546] on span at bounding box center [915, 542] width 112 height 29
click at [899, 398] on input "text" at bounding box center [907, 392] width 99 height 26
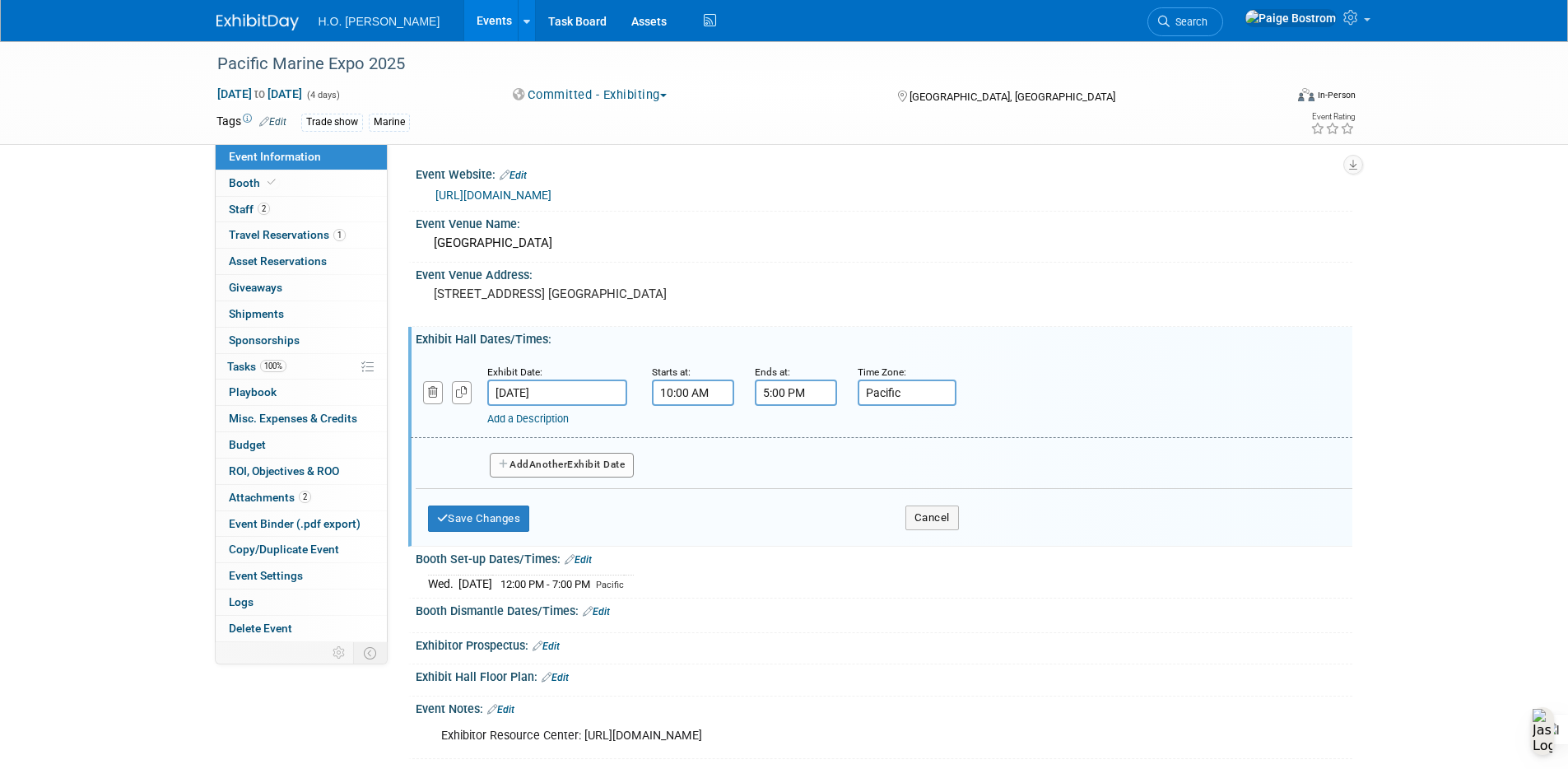
type input "Pacific"
click at [604, 465] on button "Add Another Exhibit Date" at bounding box center [562, 465] width 145 height 24
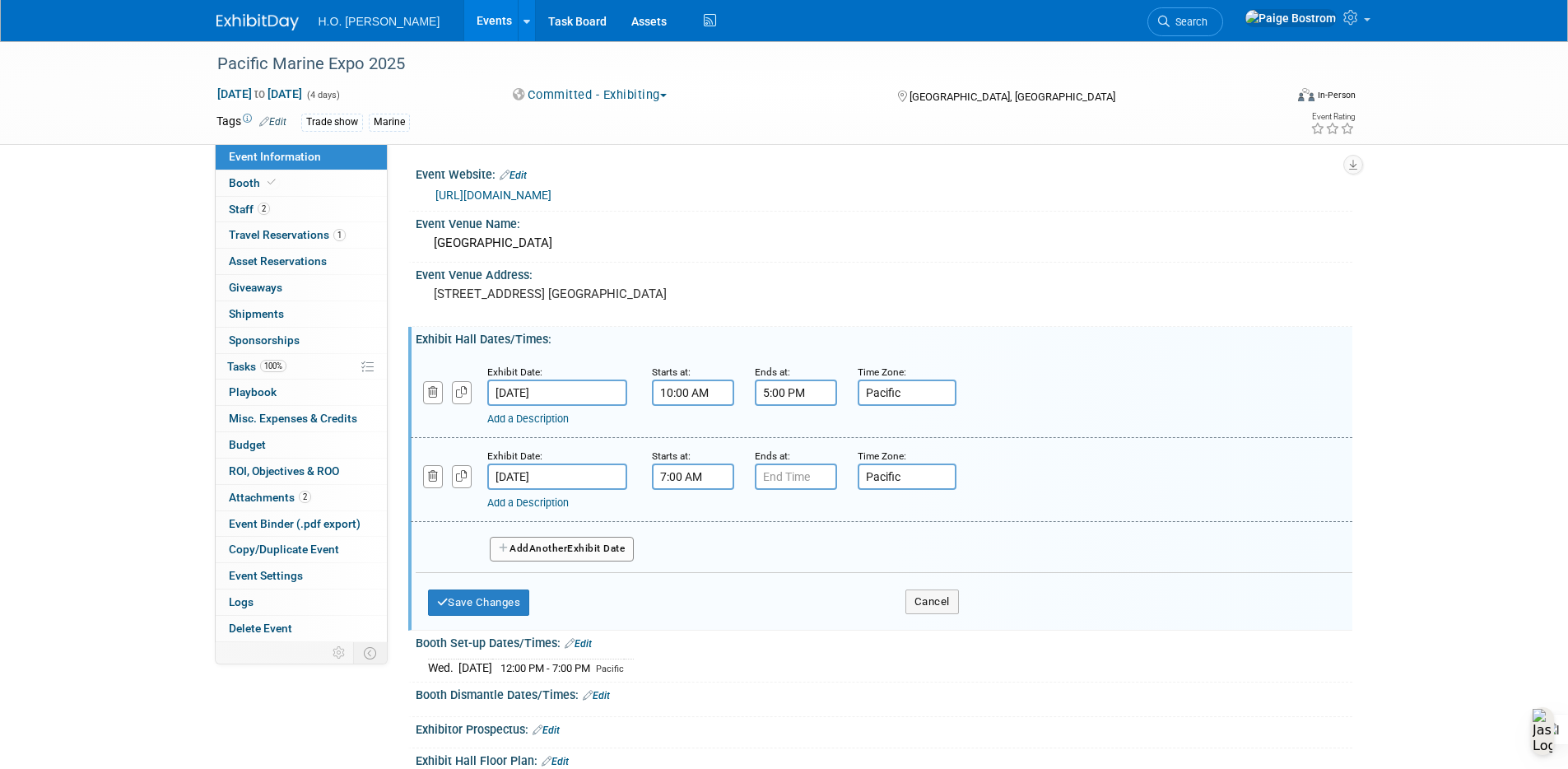
click at [712, 481] on input "7:00 AM" at bounding box center [693, 476] width 82 height 26
click at [694, 522] on span at bounding box center [690, 517] width 29 height 29
type input "10:00 AM"
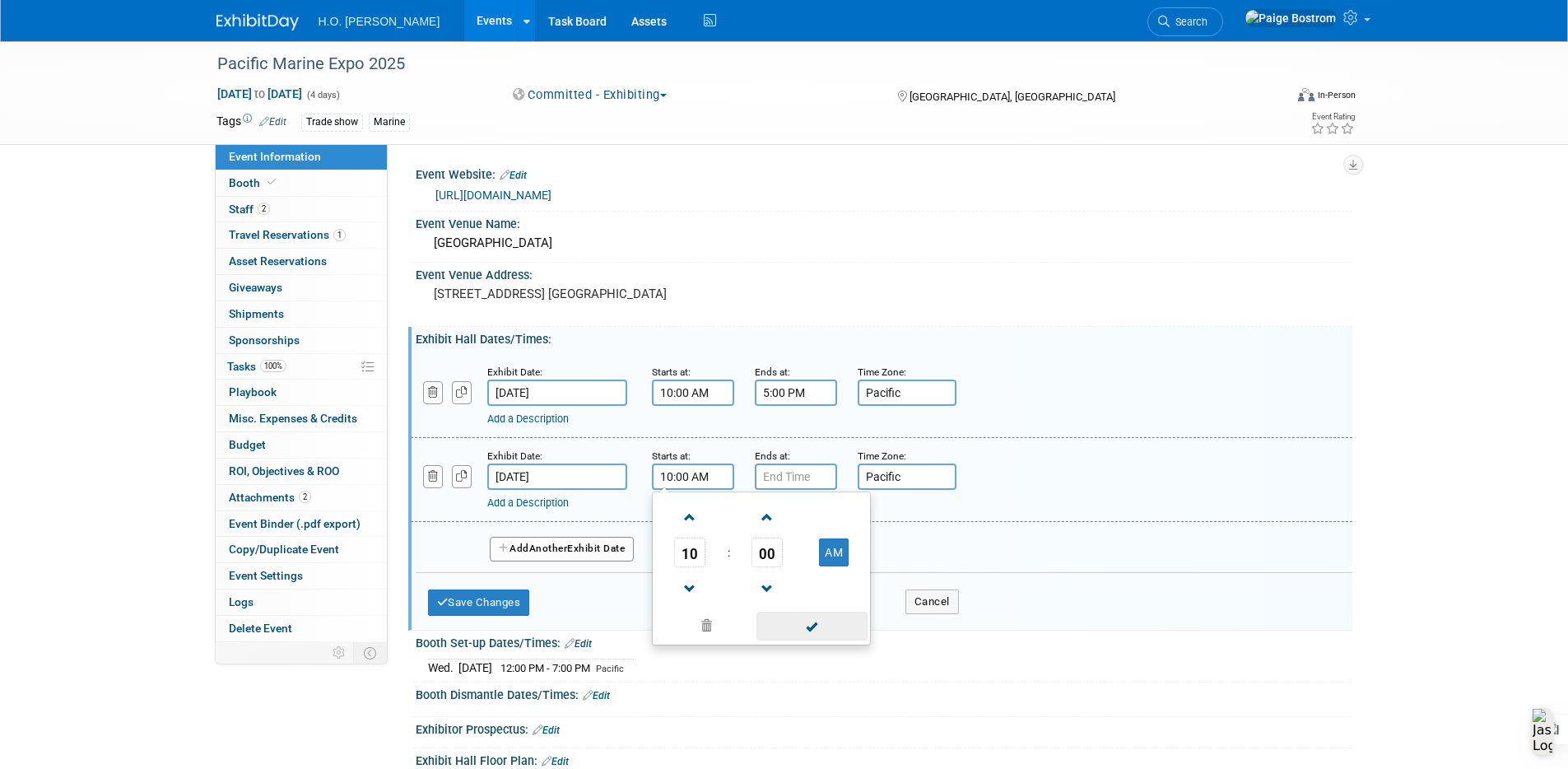
click at [814, 624] on span at bounding box center [812, 626] width 112 height 29
click at [808, 484] on input "7:00 PM" at bounding box center [796, 476] width 82 height 26
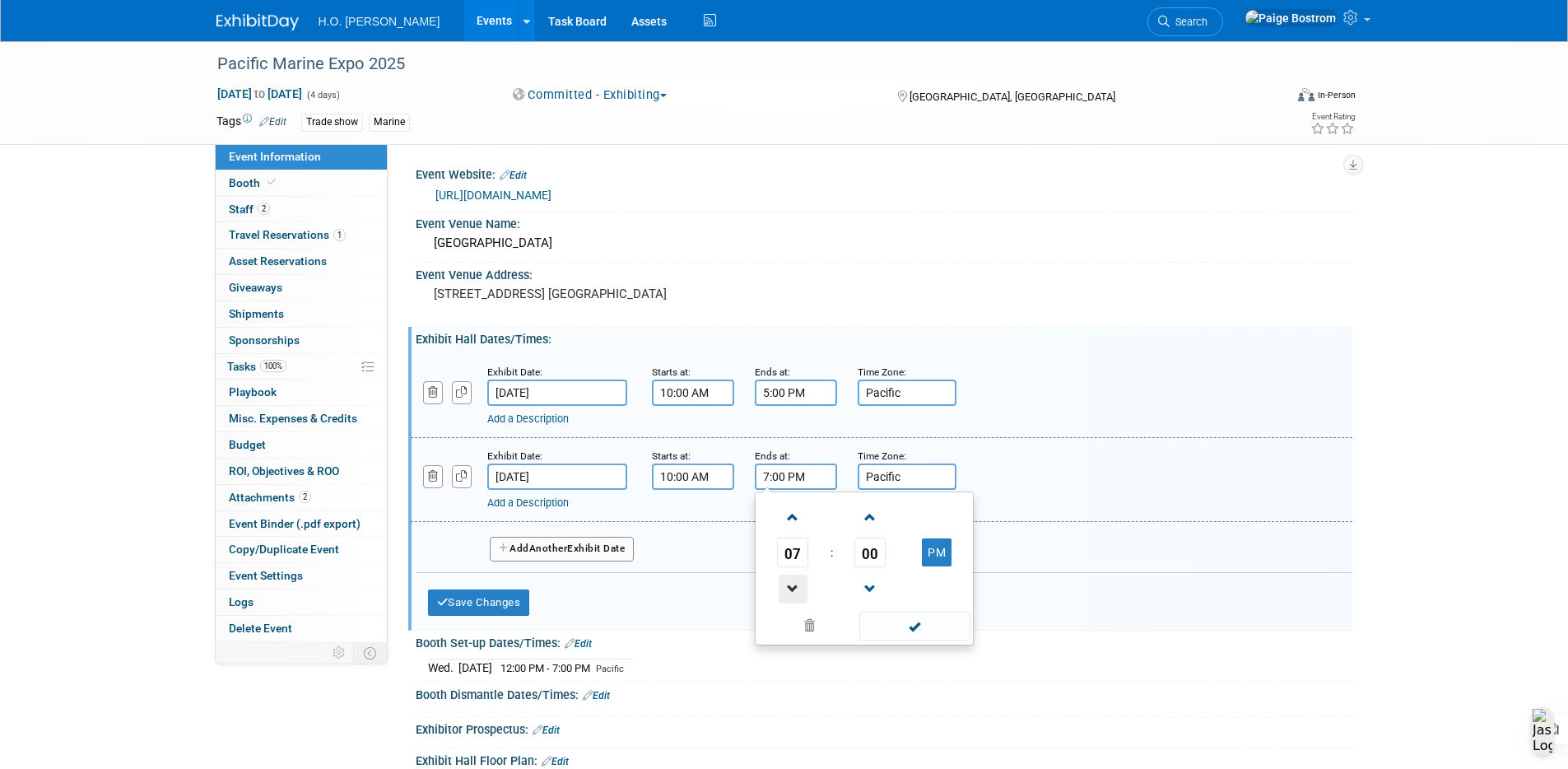
click at [798, 589] on span at bounding box center [793, 589] width 29 height 29
type input "5:00 PM"
click at [883, 619] on span at bounding box center [915, 626] width 112 height 29
click at [926, 473] on input "Pacific" at bounding box center [907, 476] width 99 height 26
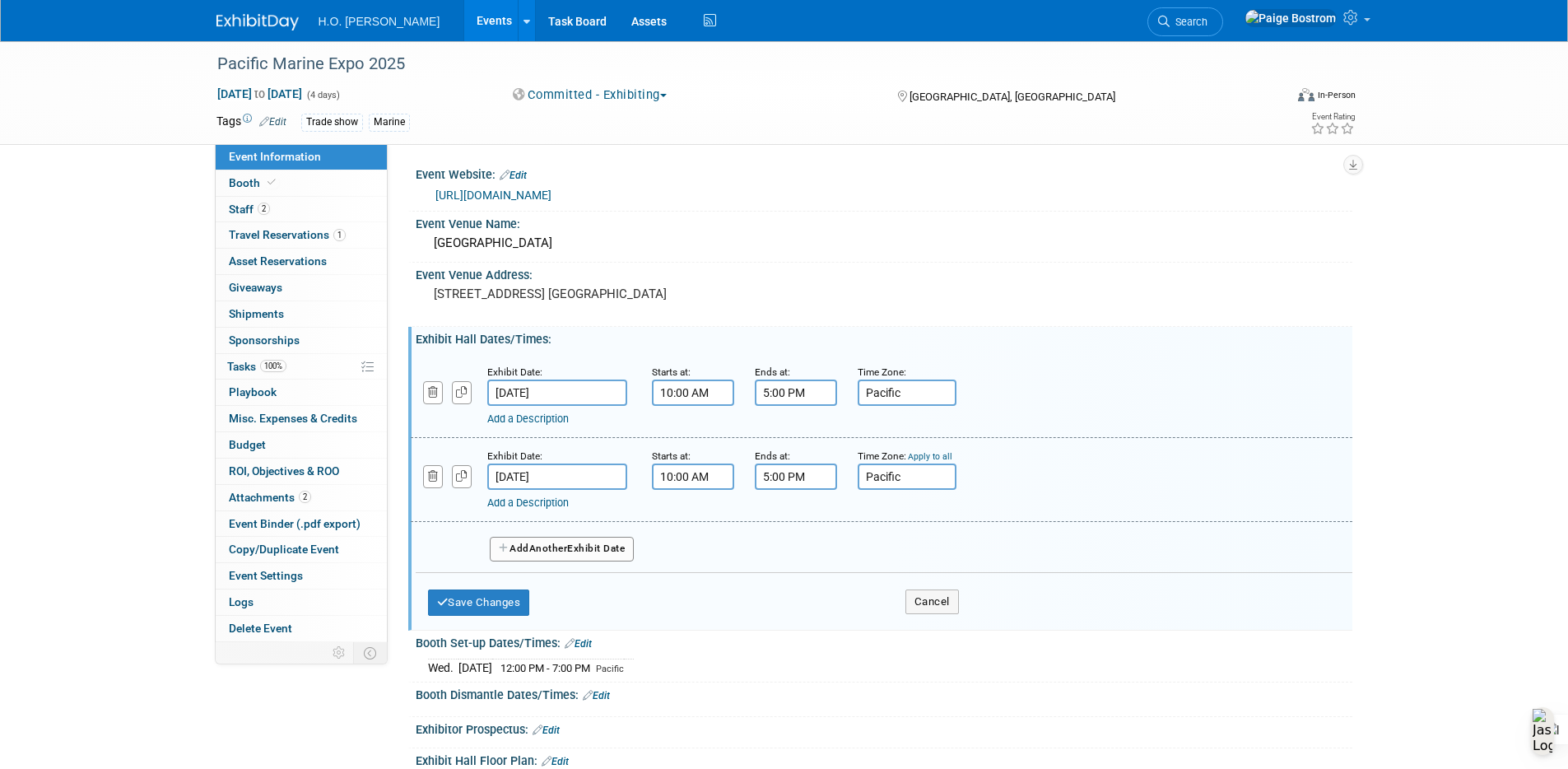
click at [583, 548] on button "Add Another Exhibit Date" at bounding box center [562, 548] width 145 height 24
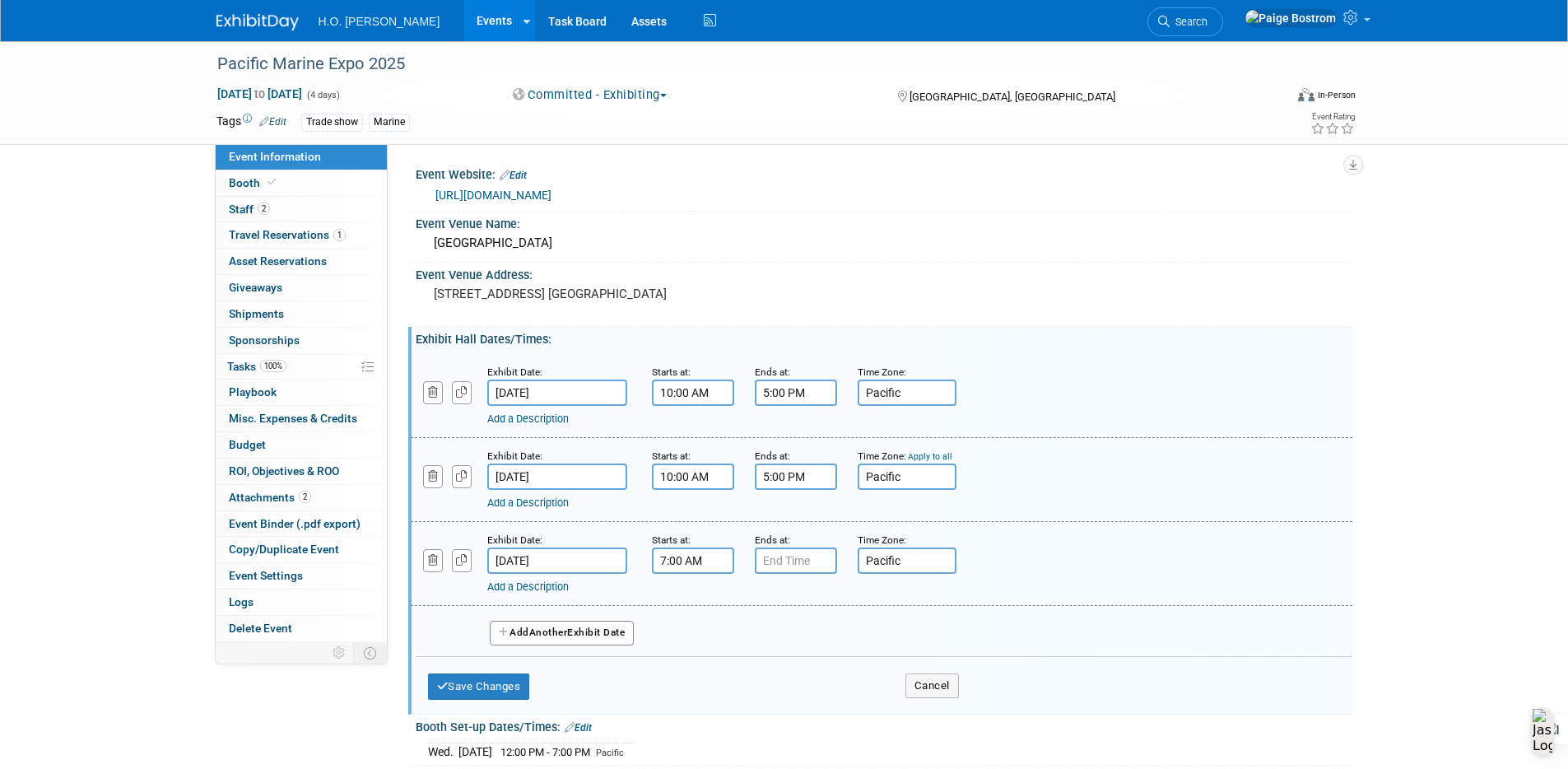
click at [690, 562] on input "7:00 AM" at bounding box center [693, 560] width 82 height 26
click at [688, 606] on span at bounding box center [690, 601] width 29 height 29
type input "10:00 AM"
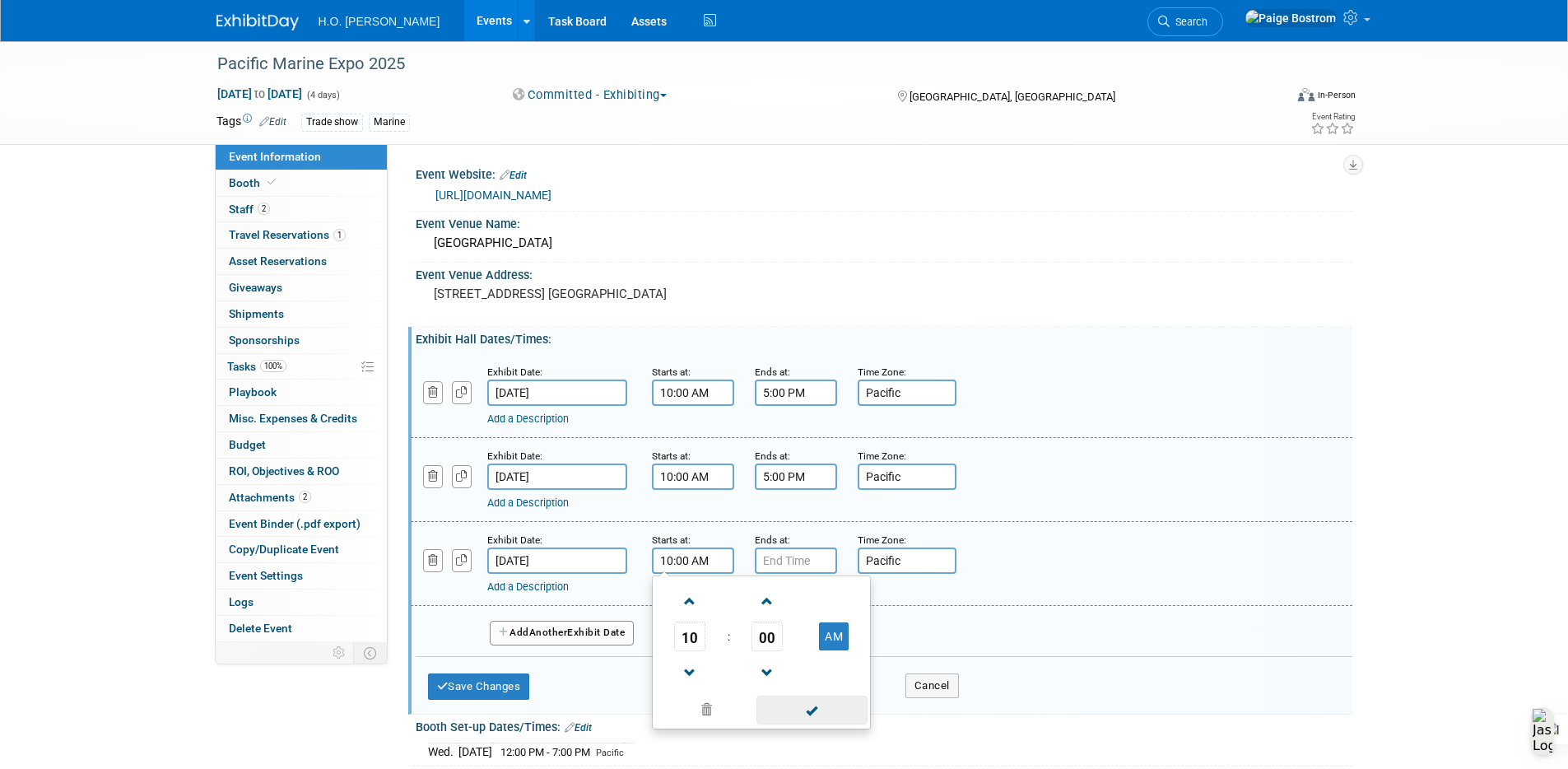
click at [793, 706] on span at bounding box center [812, 709] width 112 height 29
click at [793, 573] on input "7:00 PM" at bounding box center [796, 560] width 82 height 26
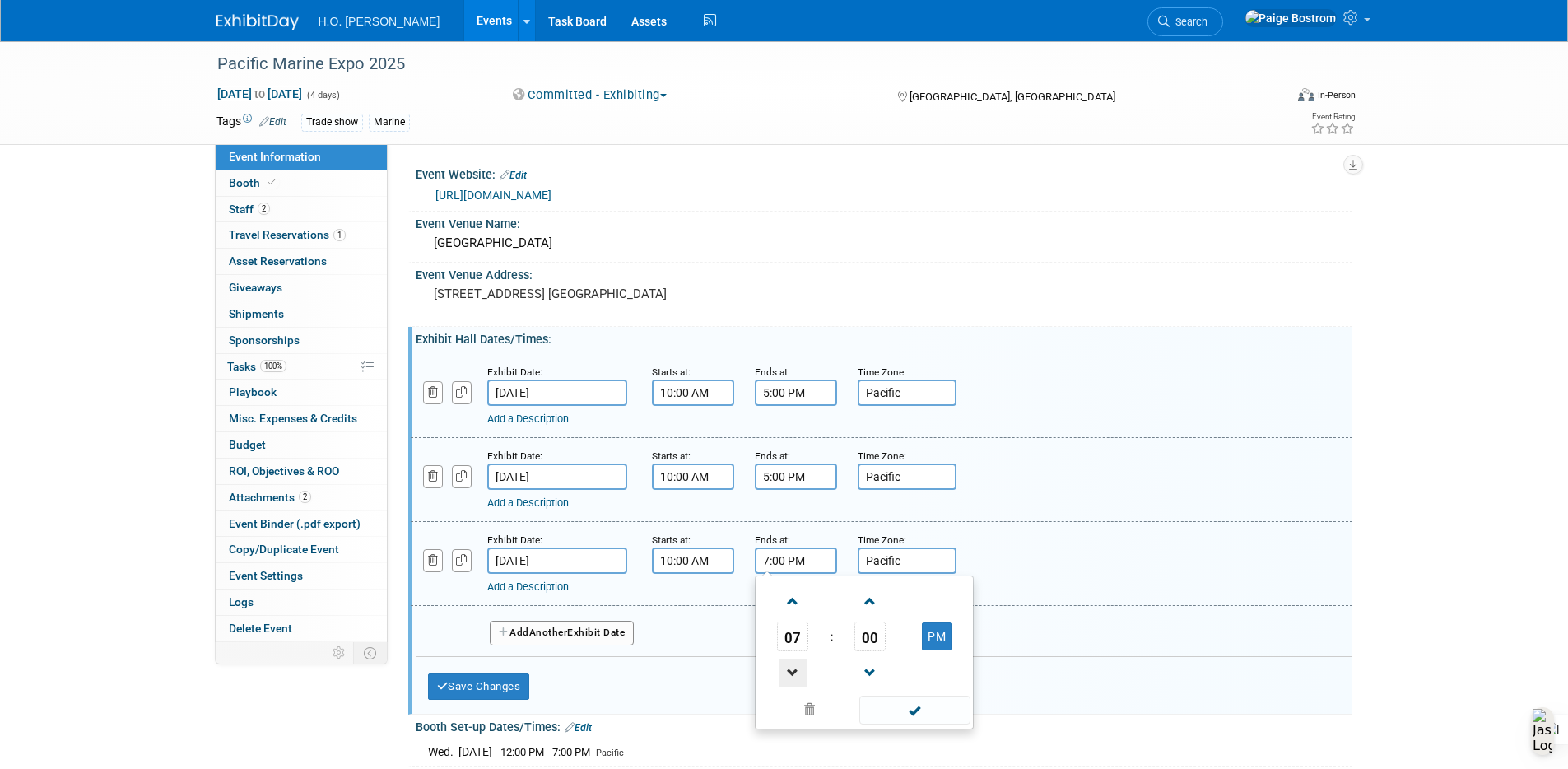
click at [793, 673] on span at bounding box center [793, 673] width 29 height 29
click at [792, 672] on span at bounding box center [793, 673] width 29 height 29
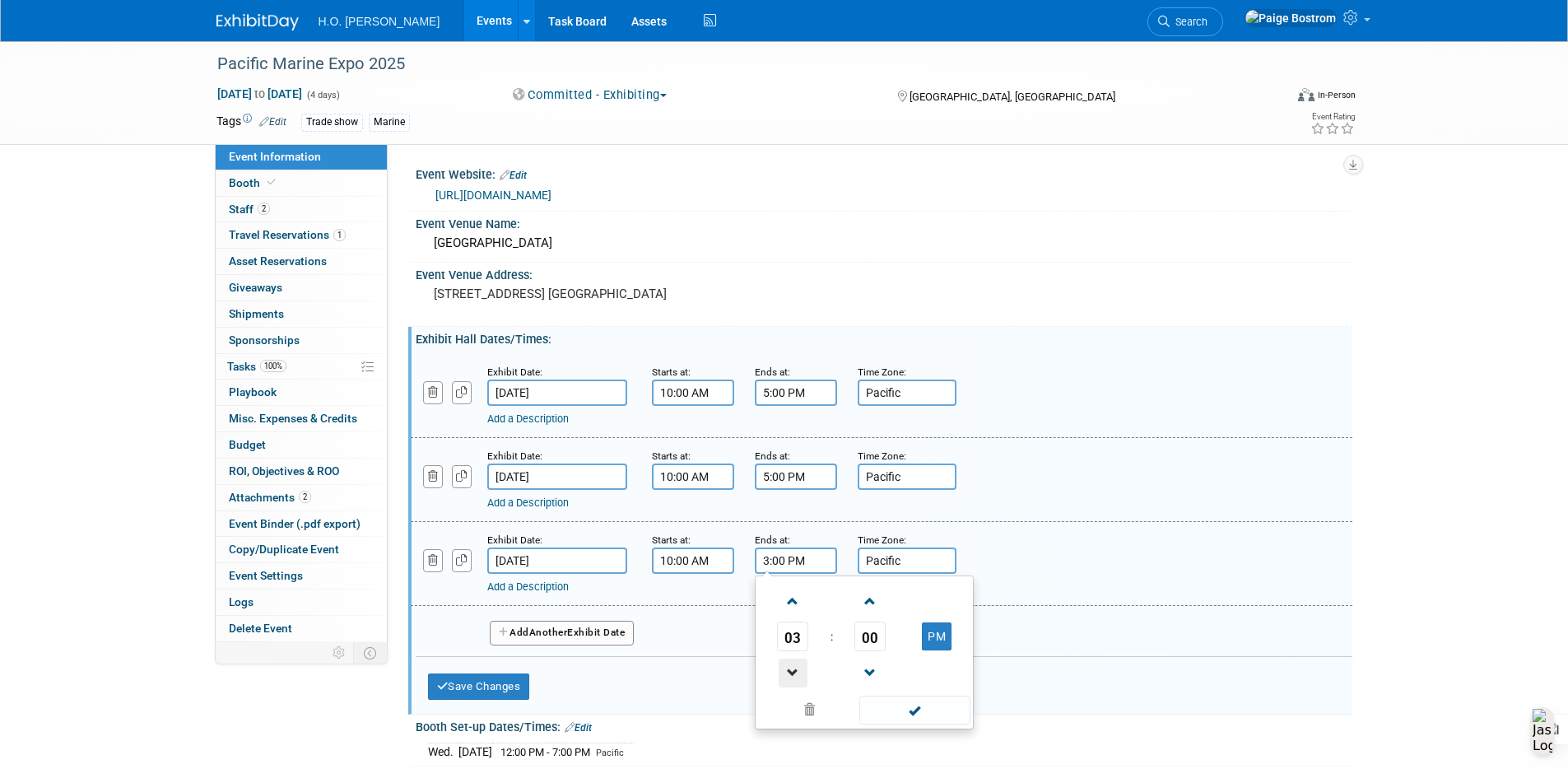
type input "2:00 PM"
click at [927, 713] on span at bounding box center [915, 709] width 112 height 29
click at [489, 680] on button "Save Changes" at bounding box center [479, 686] width 102 height 26
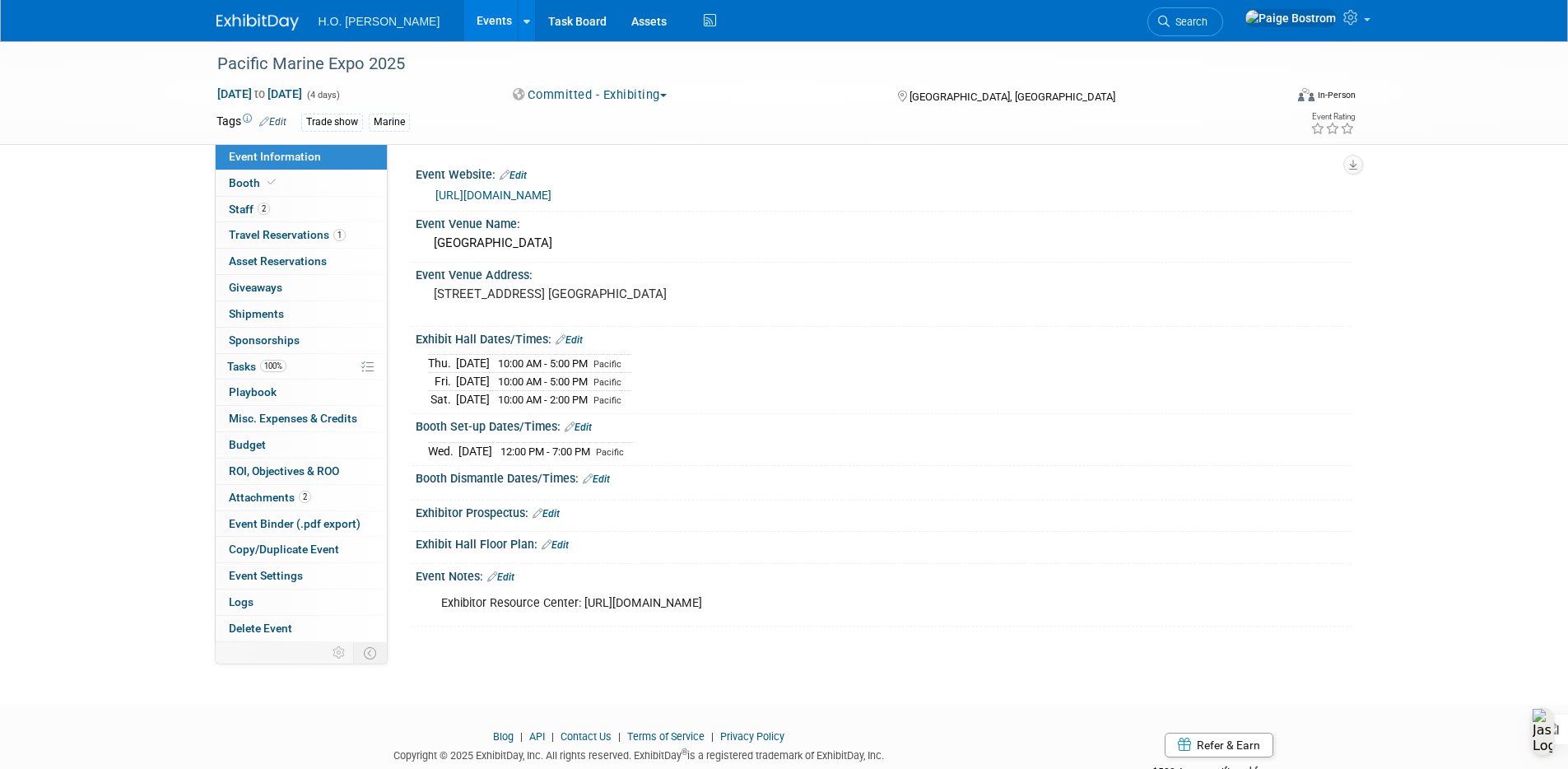
click at [613, 481] on div "Booth Dismantle Dates/Times: Edit" at bounding box center [884, 477] width 937 height 22
click at [610, 481] on link "Edit" at bounding box center [596, 479] width 27 height 12
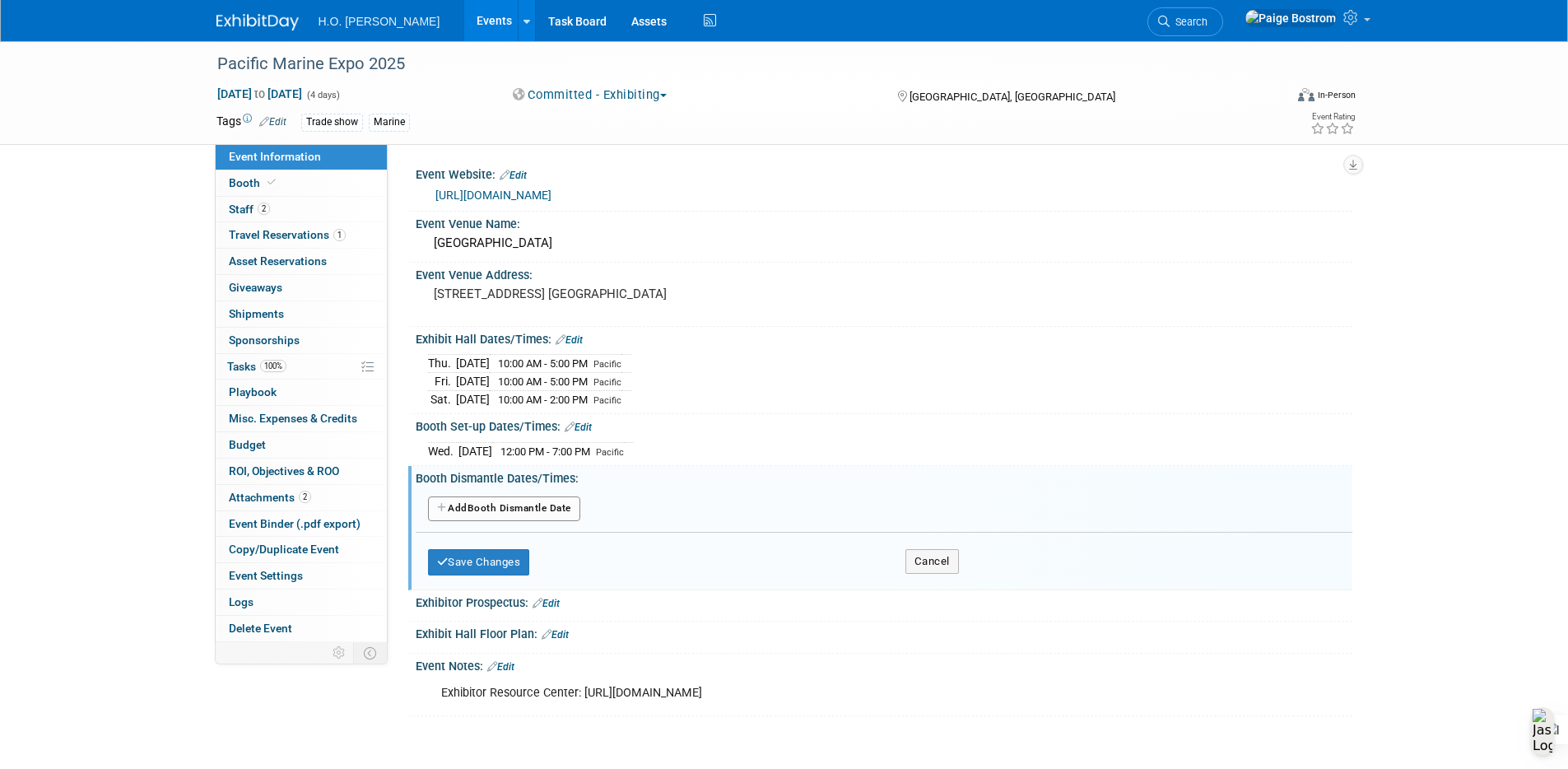
click at [519, 511] on button "Add Another Booth Dismantle Date" at bounding box center [504, 508] width 153 height 24
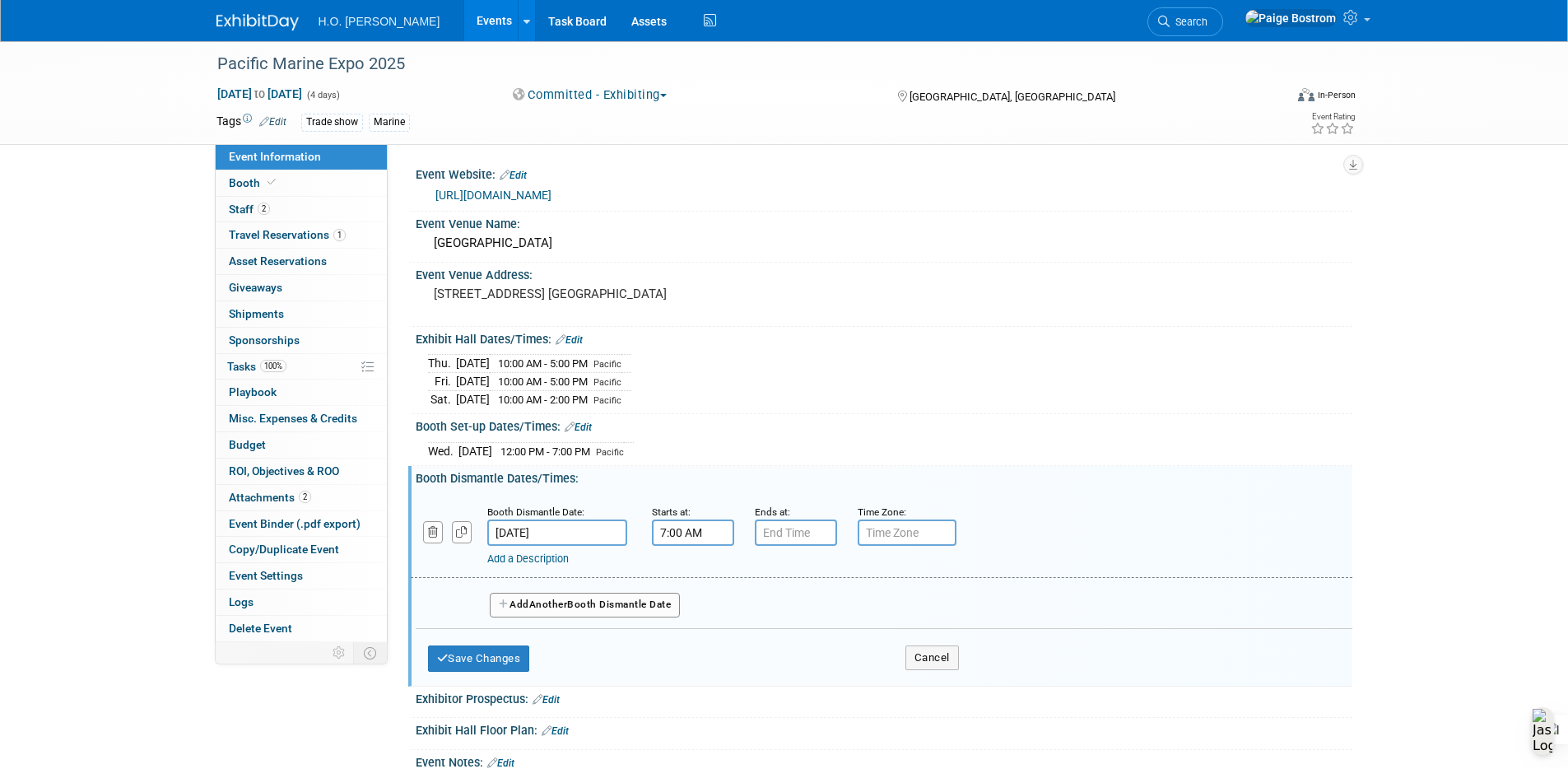
click at [718, 541] on input "7:00 AM" at bounding box center [693, 532] width 82 height 26
click at [681, 642] on span at bounding box center [690, 645] width 29 height 29
click at [683, 642] on span at bounding box center [690, 645] width 29 height 29
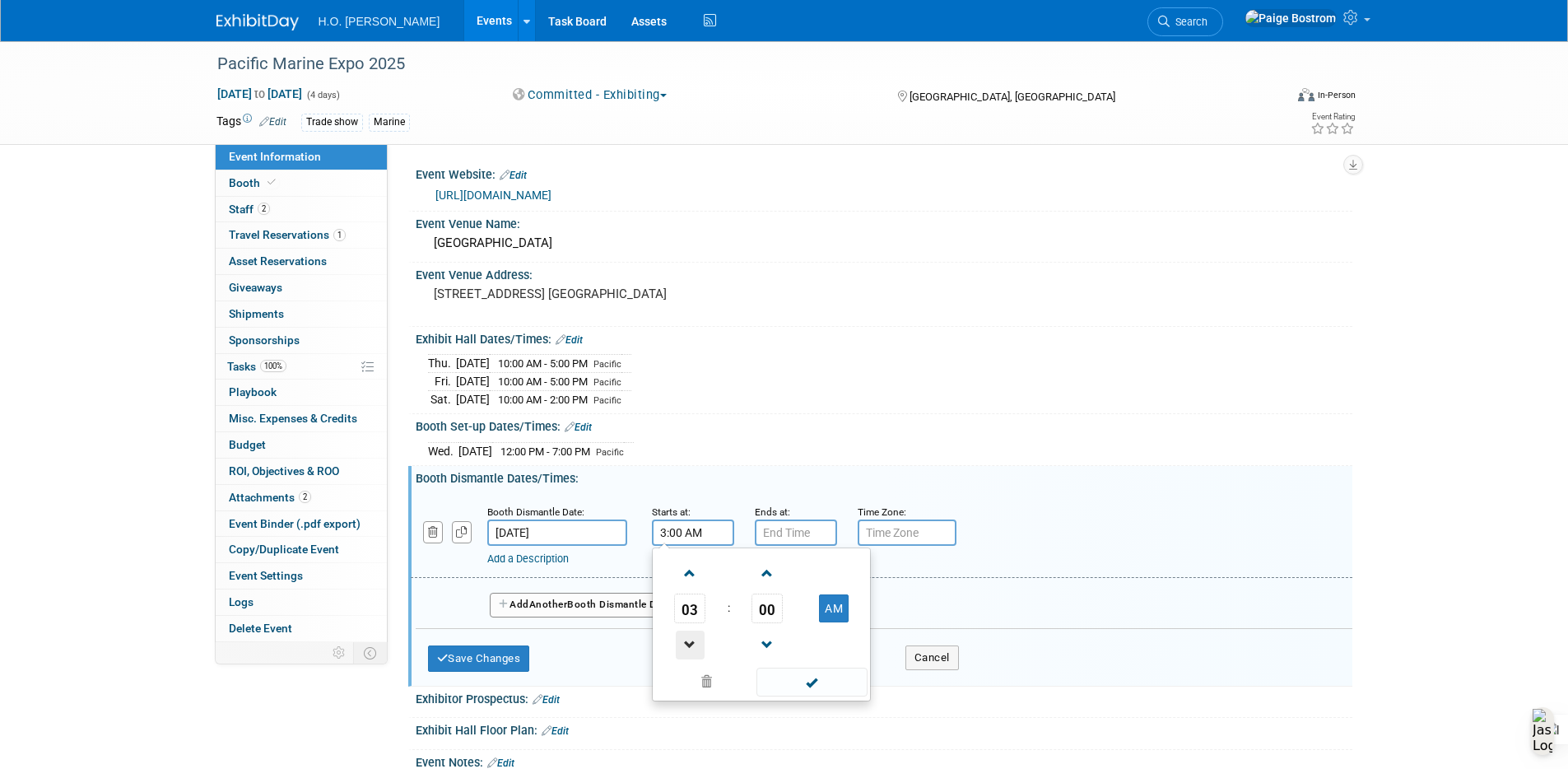
click at [683, 642] on span at bounding box center [690, 645] width 29 height 29
click at [833, 611] on button "AM" at bounding box center [833, 608] width 29 height 28
type input "2:00 PM"
click at [819, 685] on span at bounding box center [812, 682] width 112 height 29
click at [809, 533] on input "7:00 PM" at bounding box center [796, 532] width 82 height 26
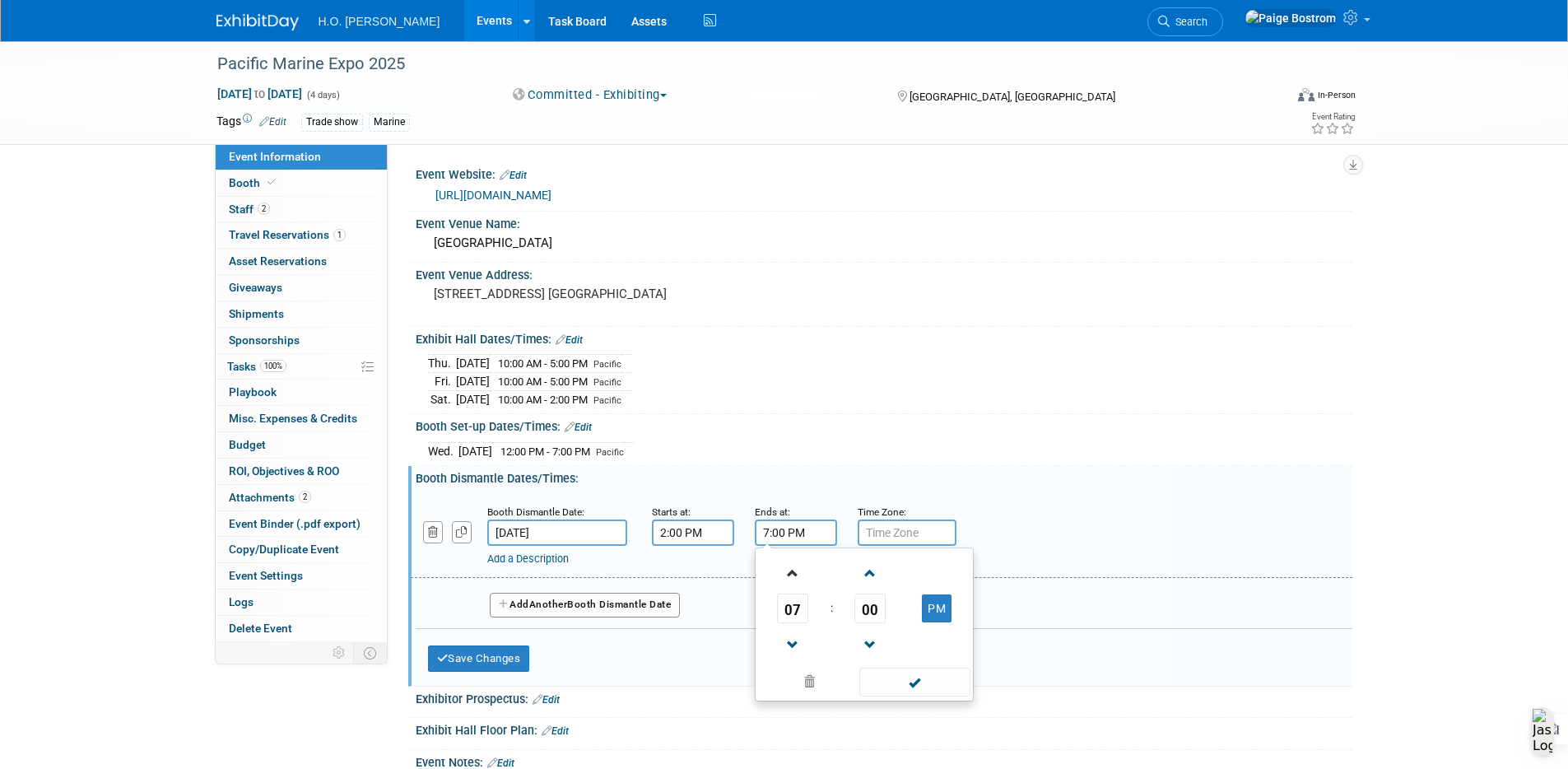
click at [799, 589] on link at bounding box center [792, 573] width 31 height 42
click at [794, 579] on span at bounding box center [793, 574] width 29 height 29
type input "10:00 PM"
click at [931, 694] on span at bounding box center [915, 682] width 112 height 29
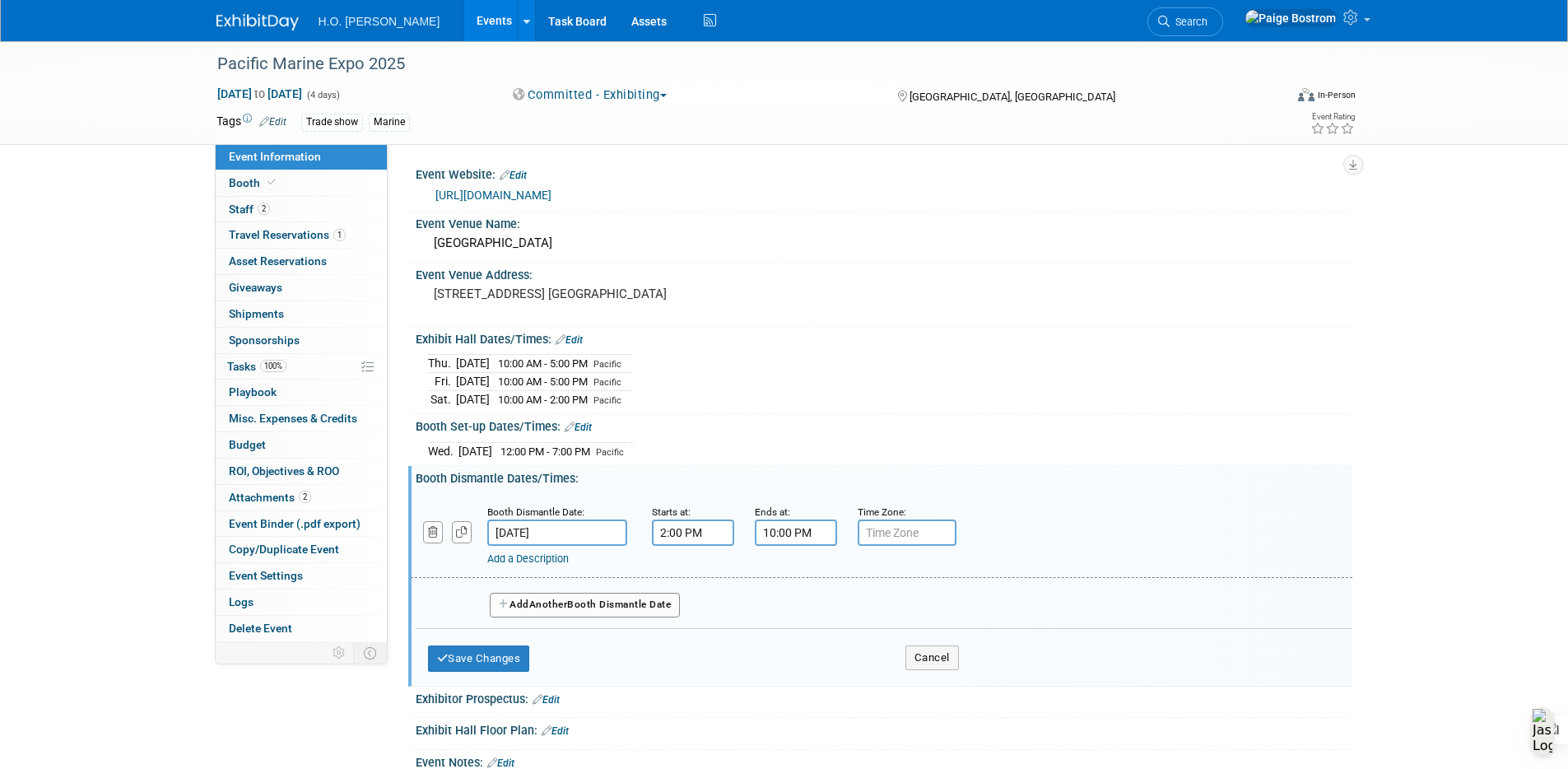
click at [926, 541] on input "text" at bounding box center [907, 532] width 99 height 26
type input "Pacific"
click at [480, 657] on button "Save Changes" at bounding box center [479, 658] width 102 height 26
